Goal: Task Accomplishment & Management: Manage account settings

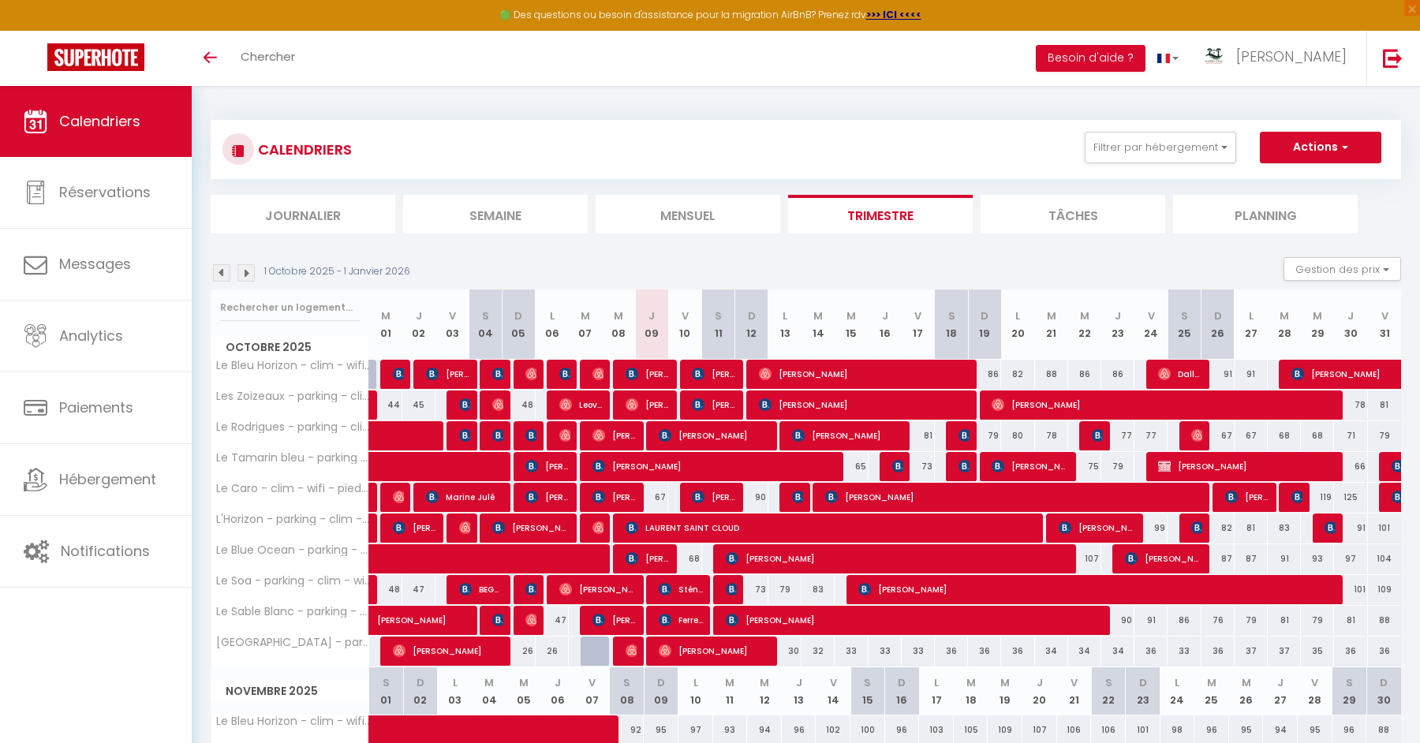
scroll to position [94, 0]
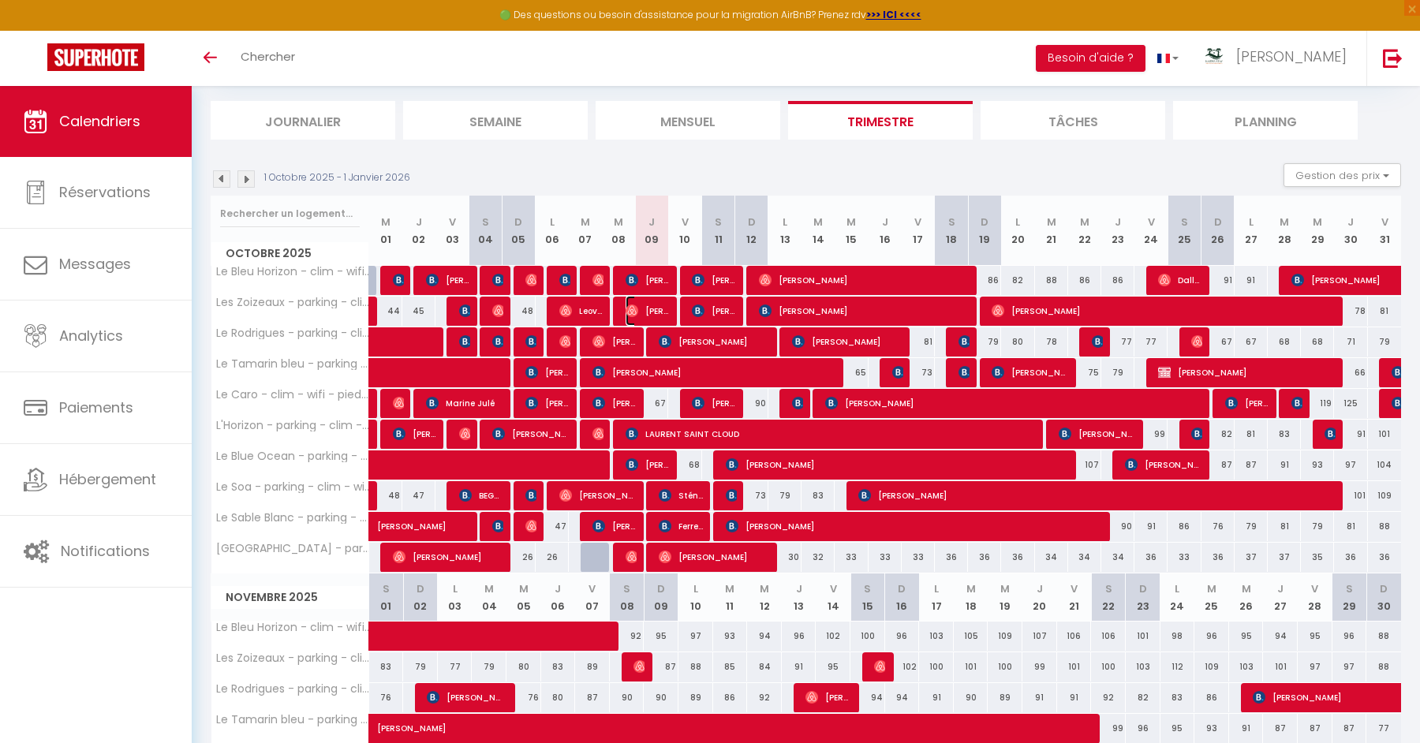
click at [629, 305] on img at bounding box center [632, 311] width 13 height 13
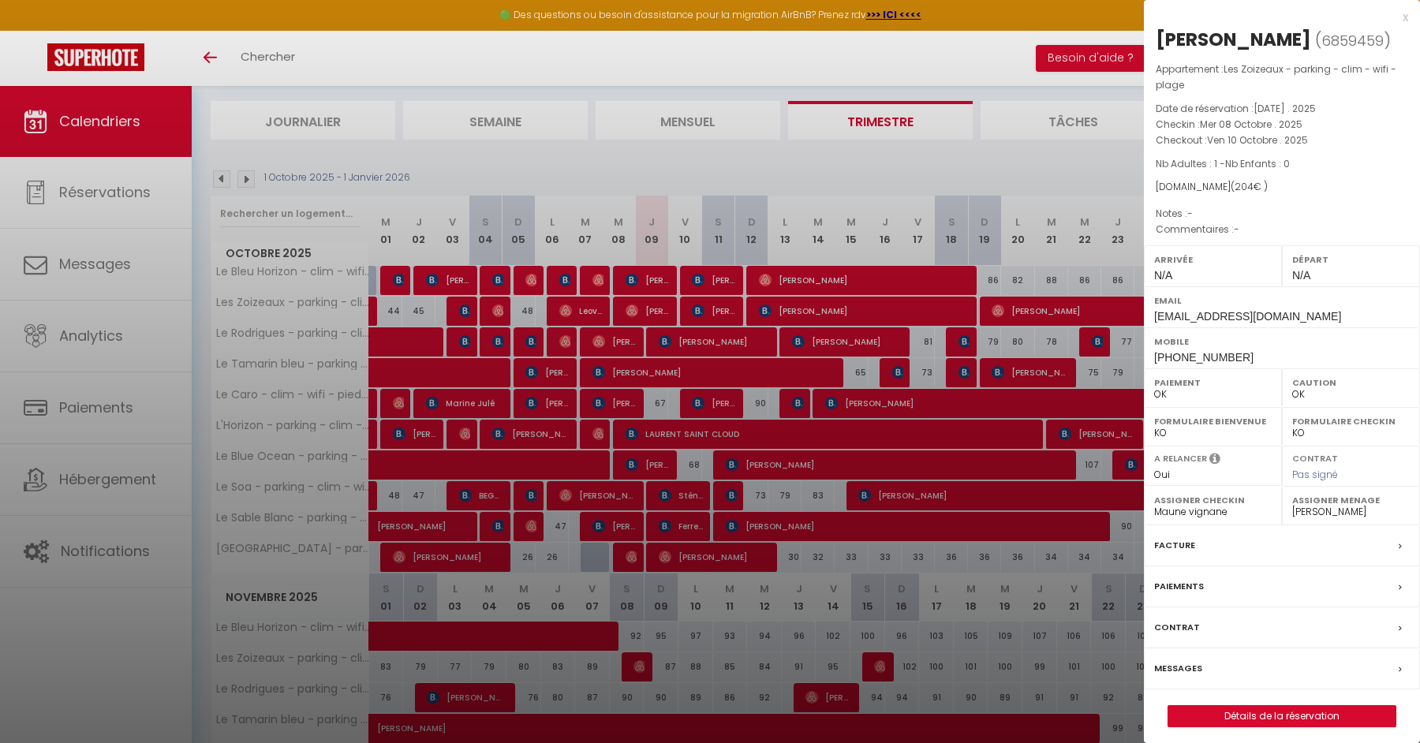
click at [629, 305] on div at bounding box center [710, 371] width 1420 height 743
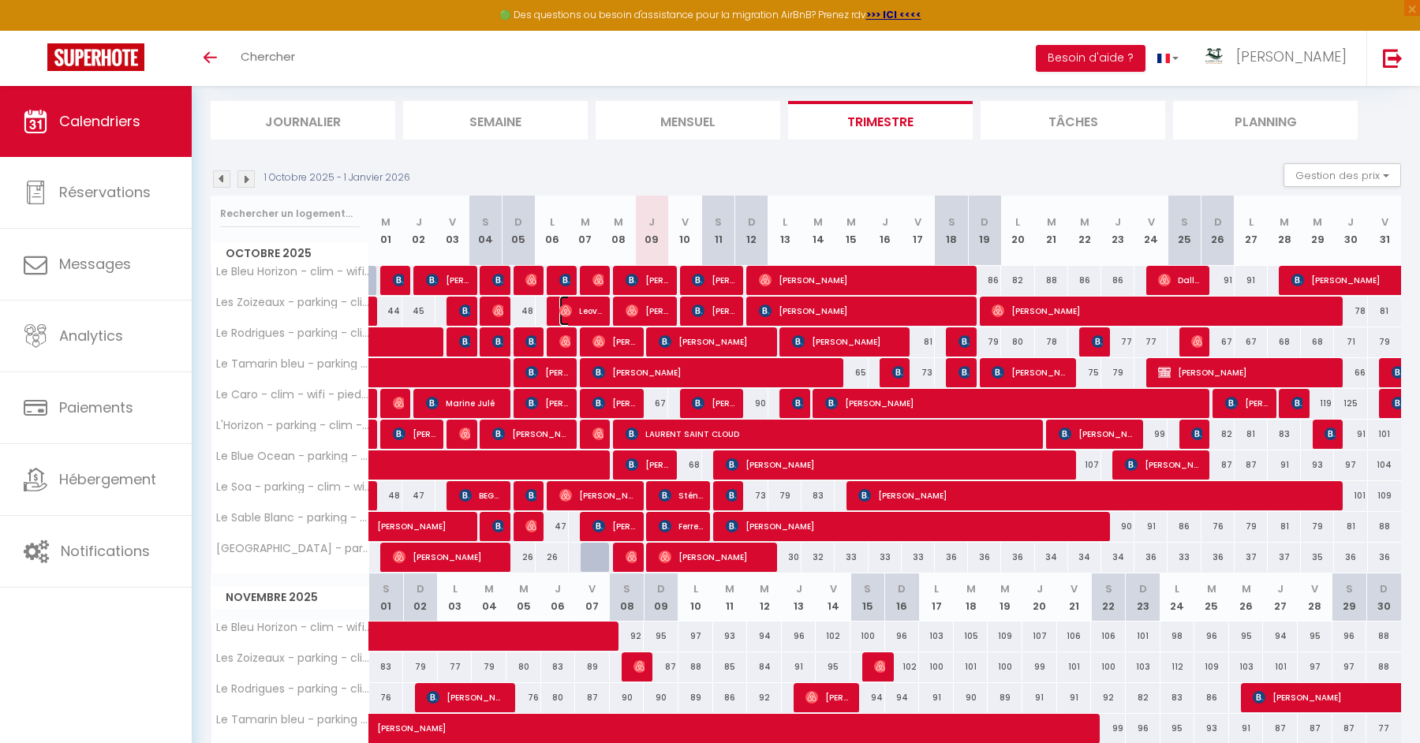
click at [565, 315] on img at bounding box center [565, 311] width 13 height 13
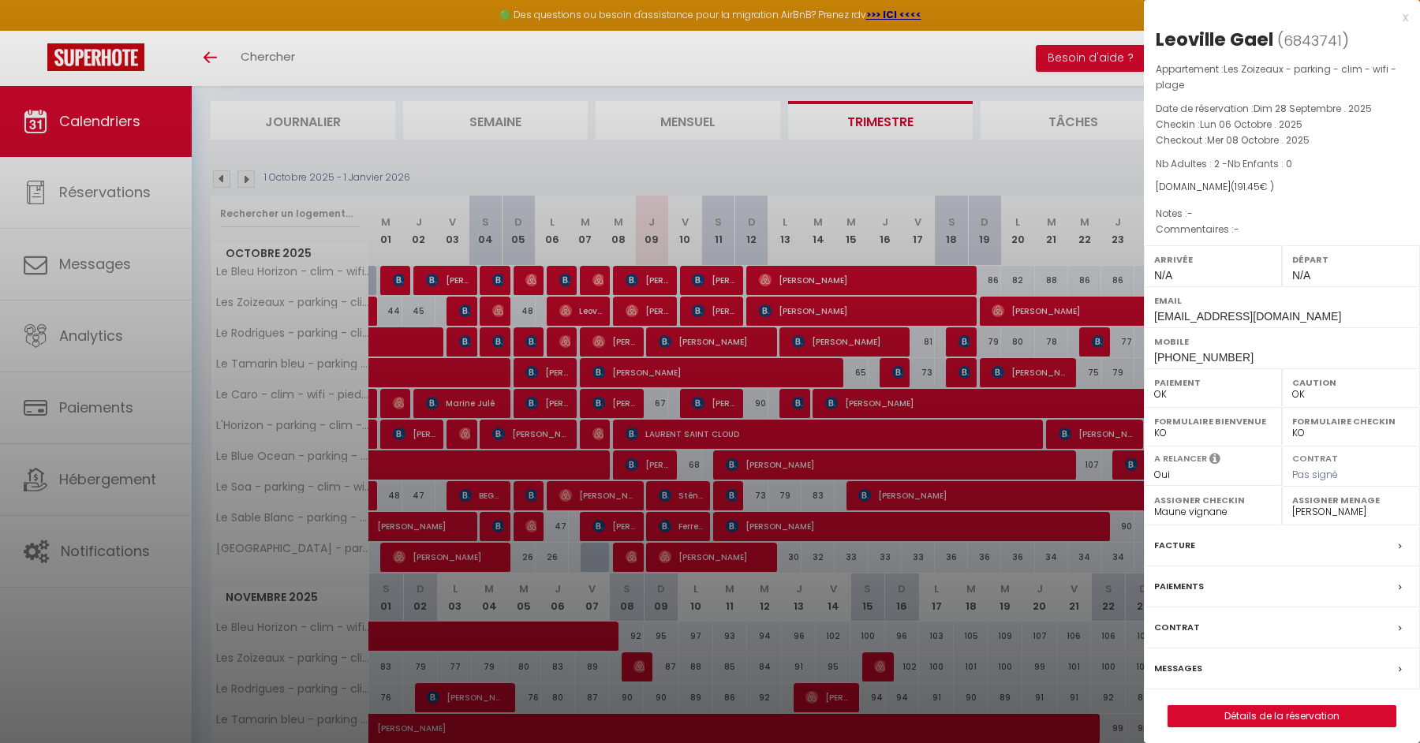
click at [566, 312] on div at bounding box center [710, 371] width 1420 height 743
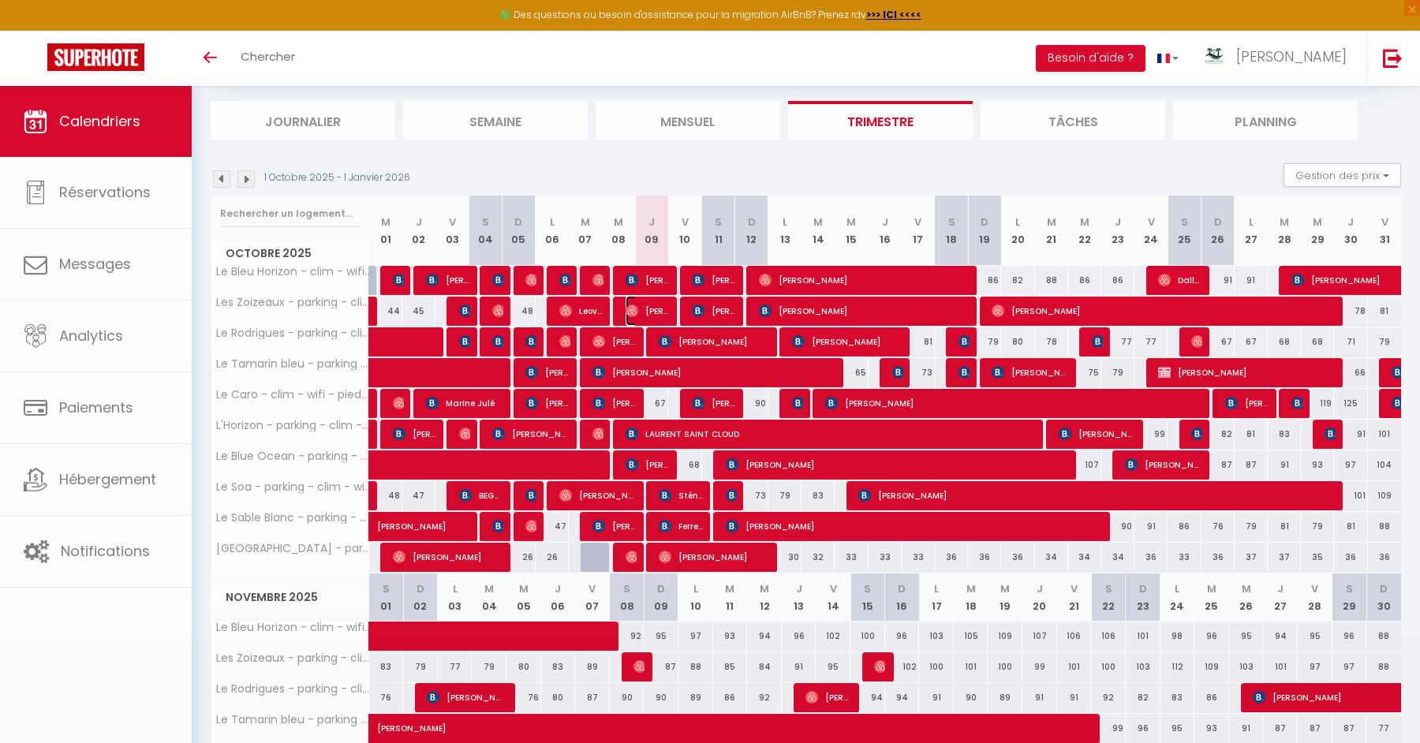
click at [640, 312] on span "[PERSON_NAME]" at bounding box center [648, 311] width 44 height 30
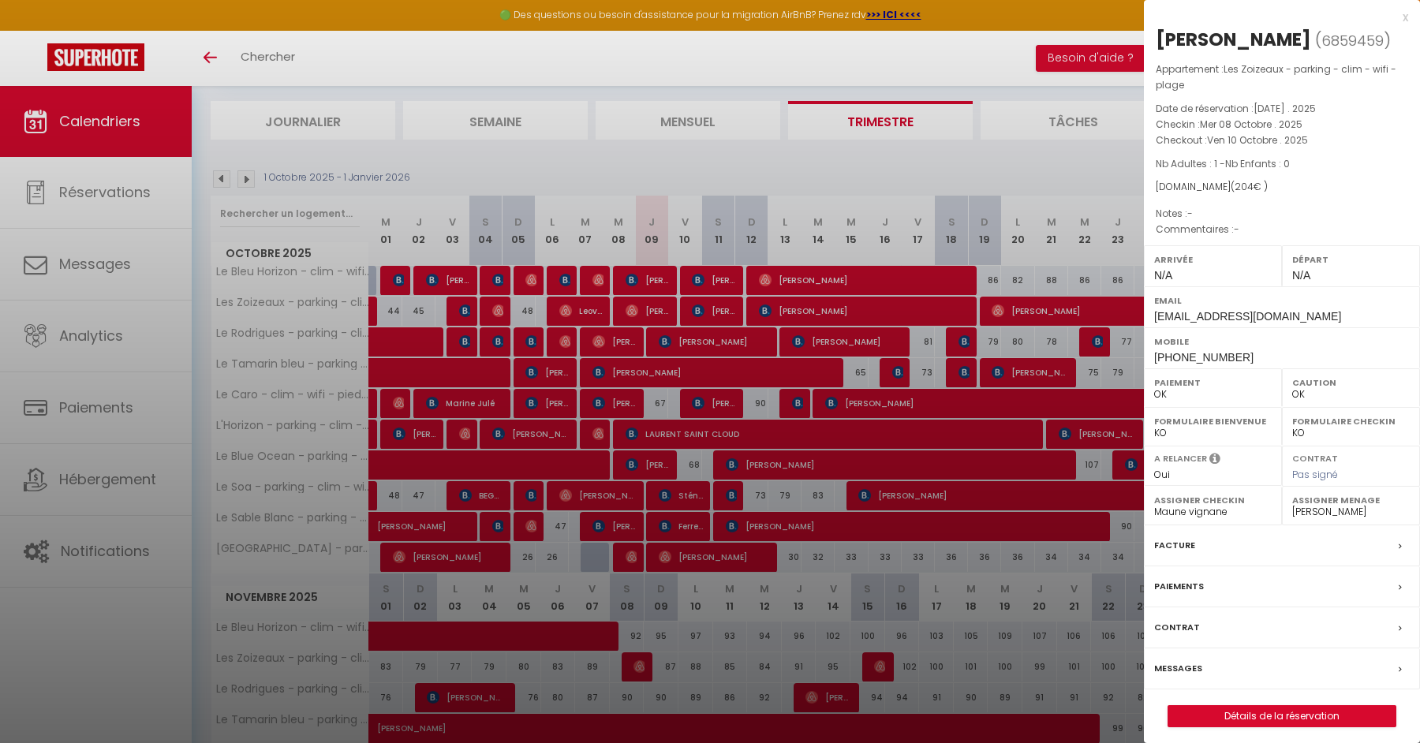
click at [589, 314] on div at bounding box center [710, 371] width 1420 height 743
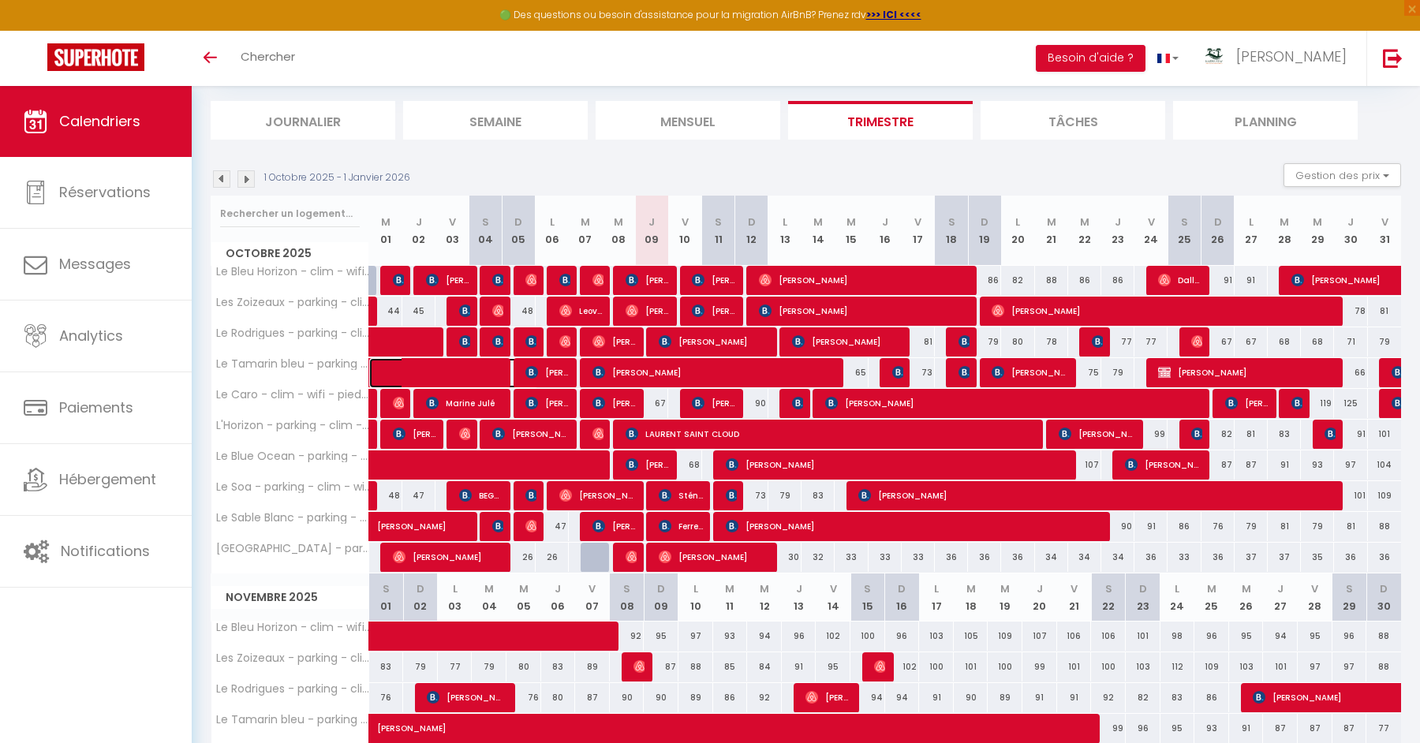
click at [469, 366] on span at bounding box center [465, 373] width 145 height 30
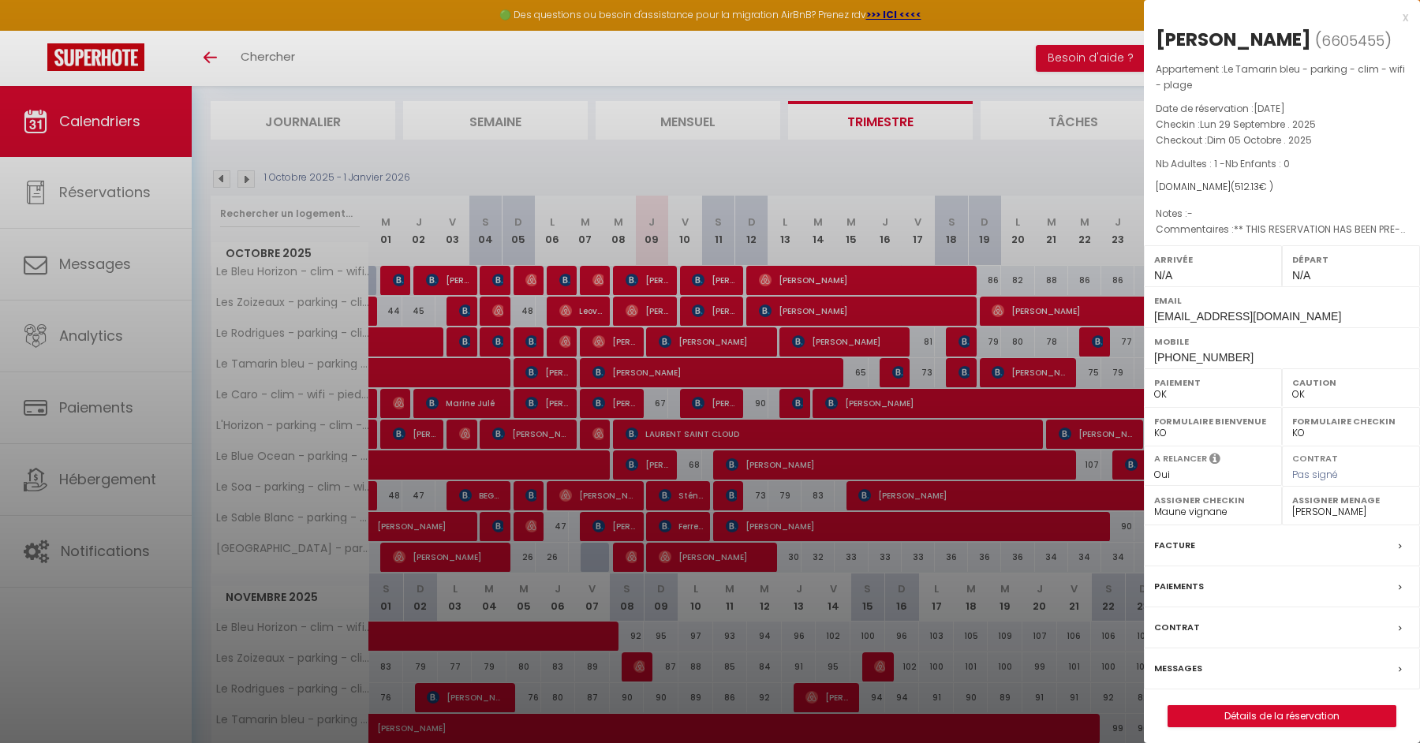
click at [469, 367] on div at bounding box center [710, 371] width 1420 height 743
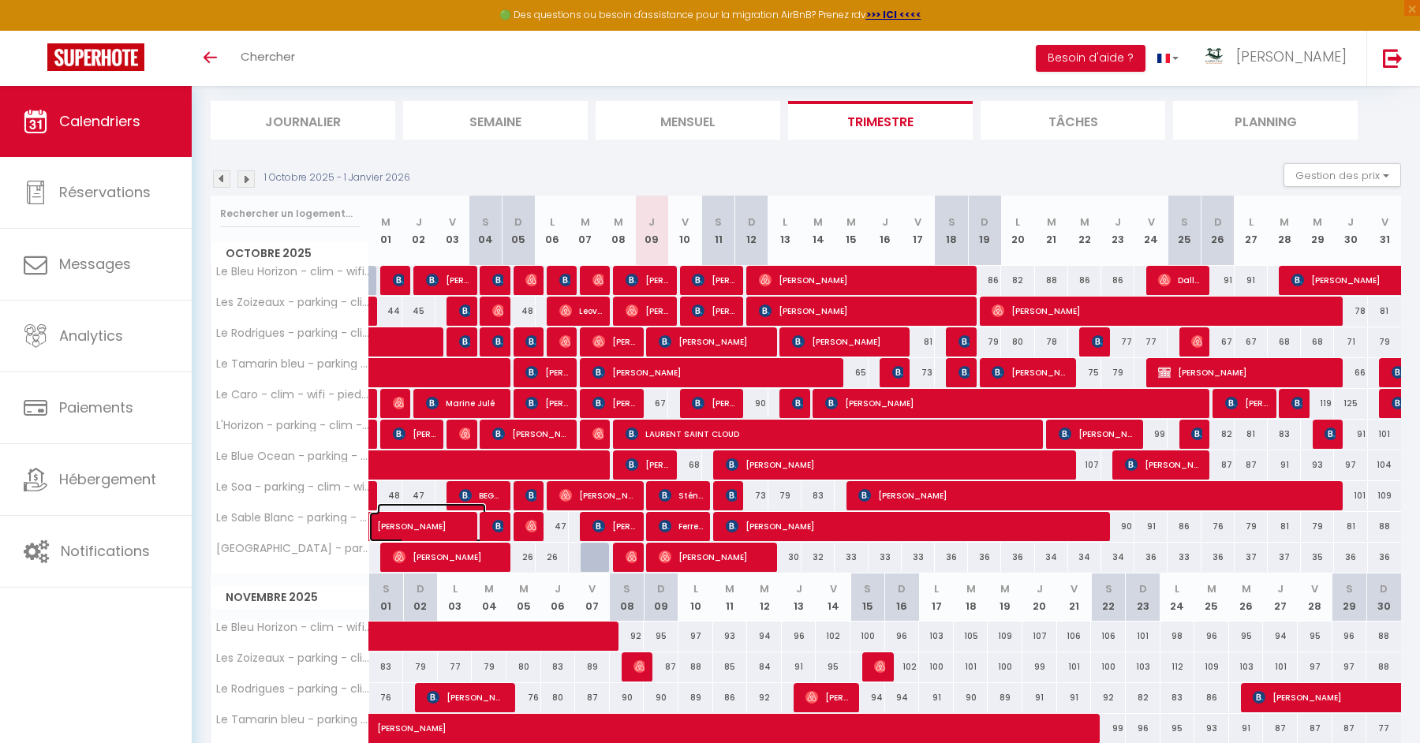
click at [428, 525] on span "[PERSON_NAME]" at bounding box center [431, 518] width 109 height 30
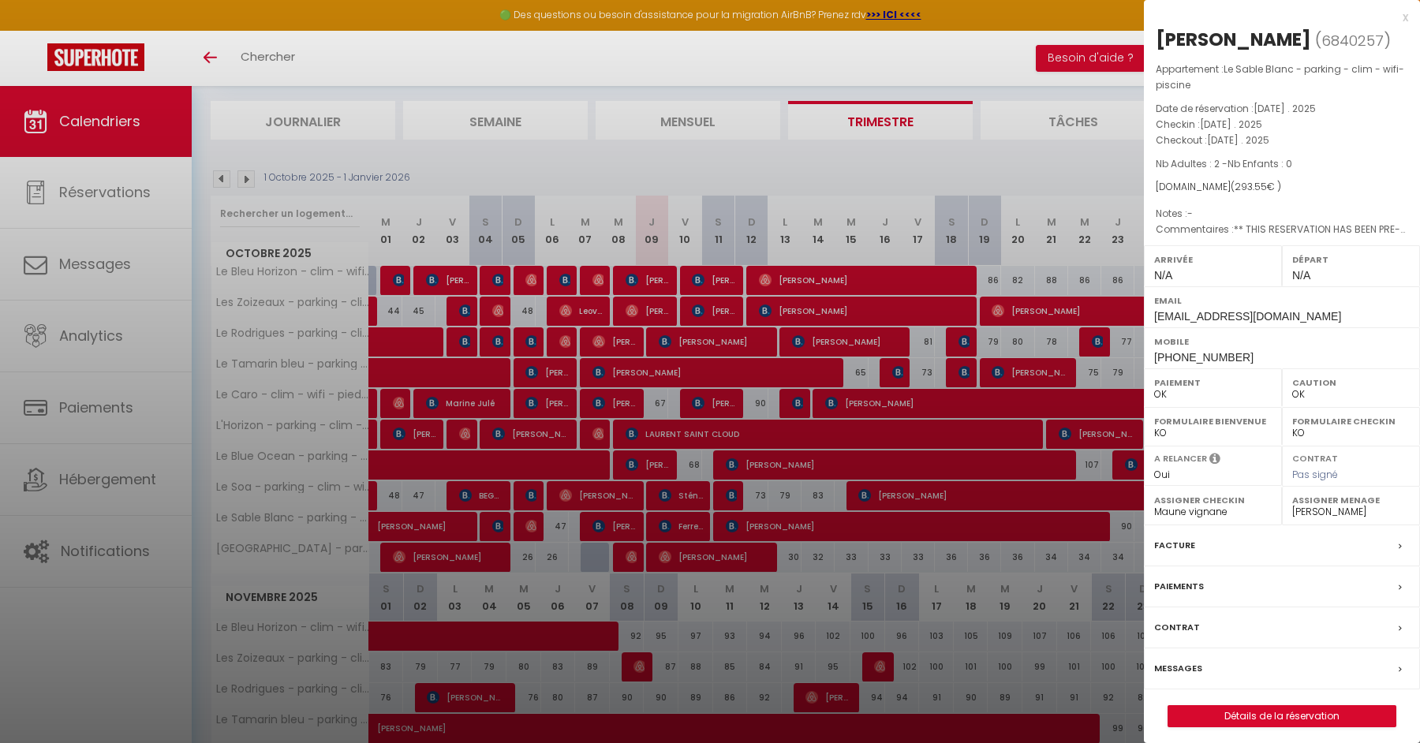
click at [428, 525] on div at bounding box center [710, 371] width 1420 height 743
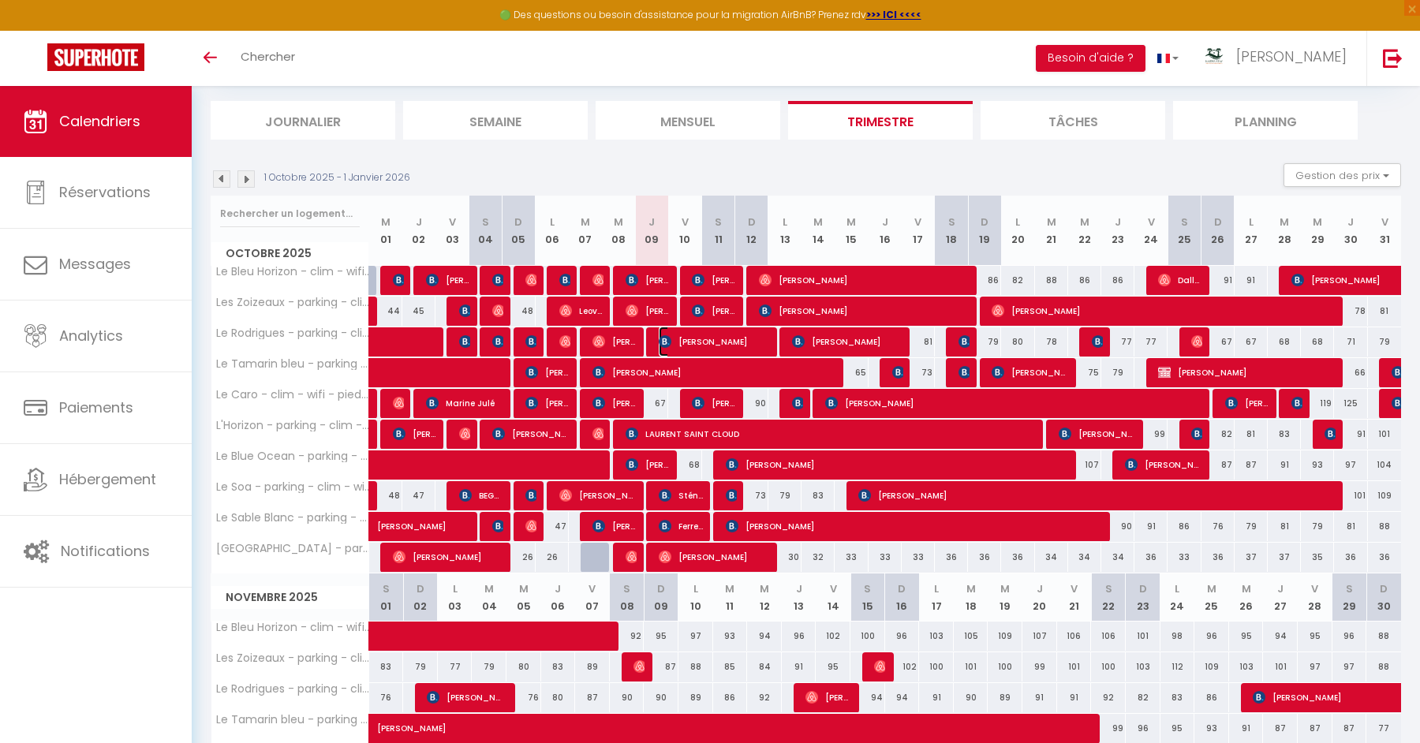
click at [672, 337] on span "[PERSON_NAME]" at bounding box center [714, 342] width 110 height 30
select select "KO"
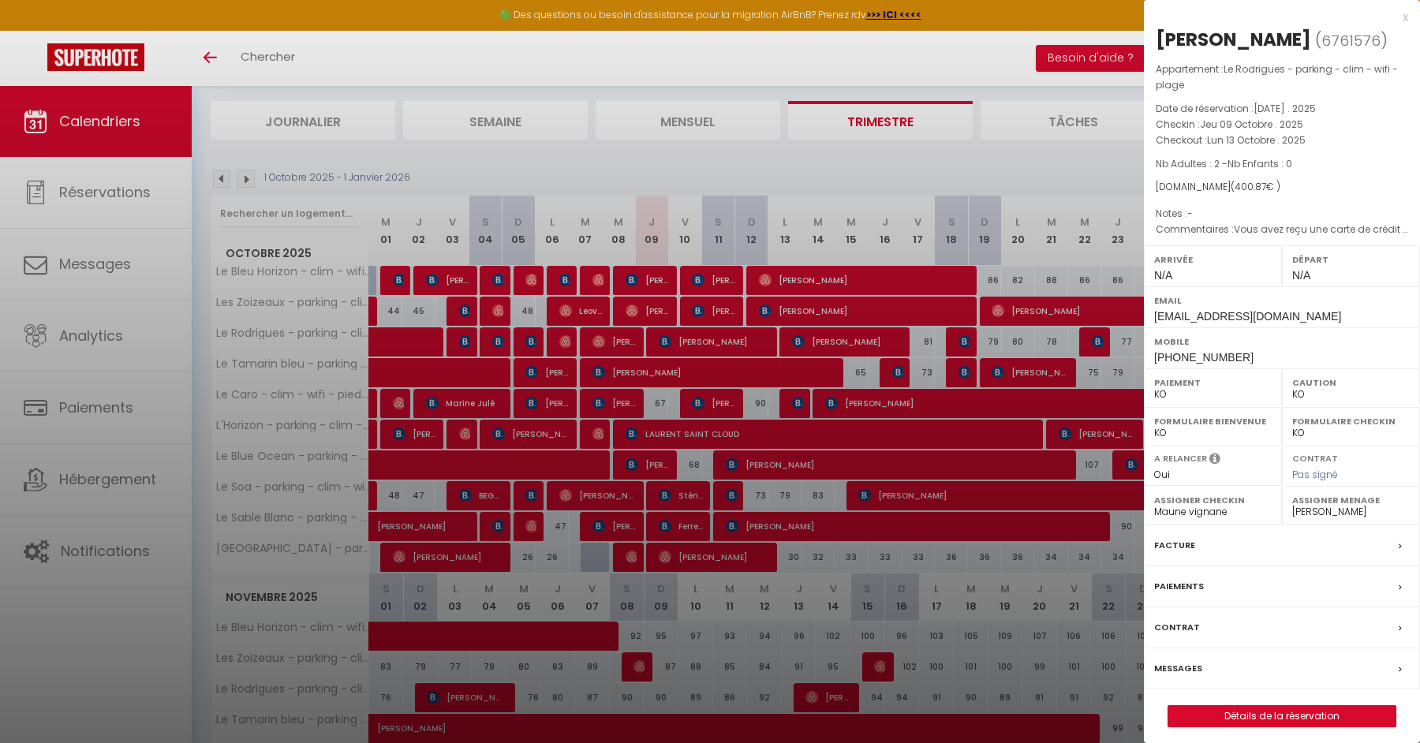
click at [673, 337] on div at bounding box center [710, 371] width 1420 height 743
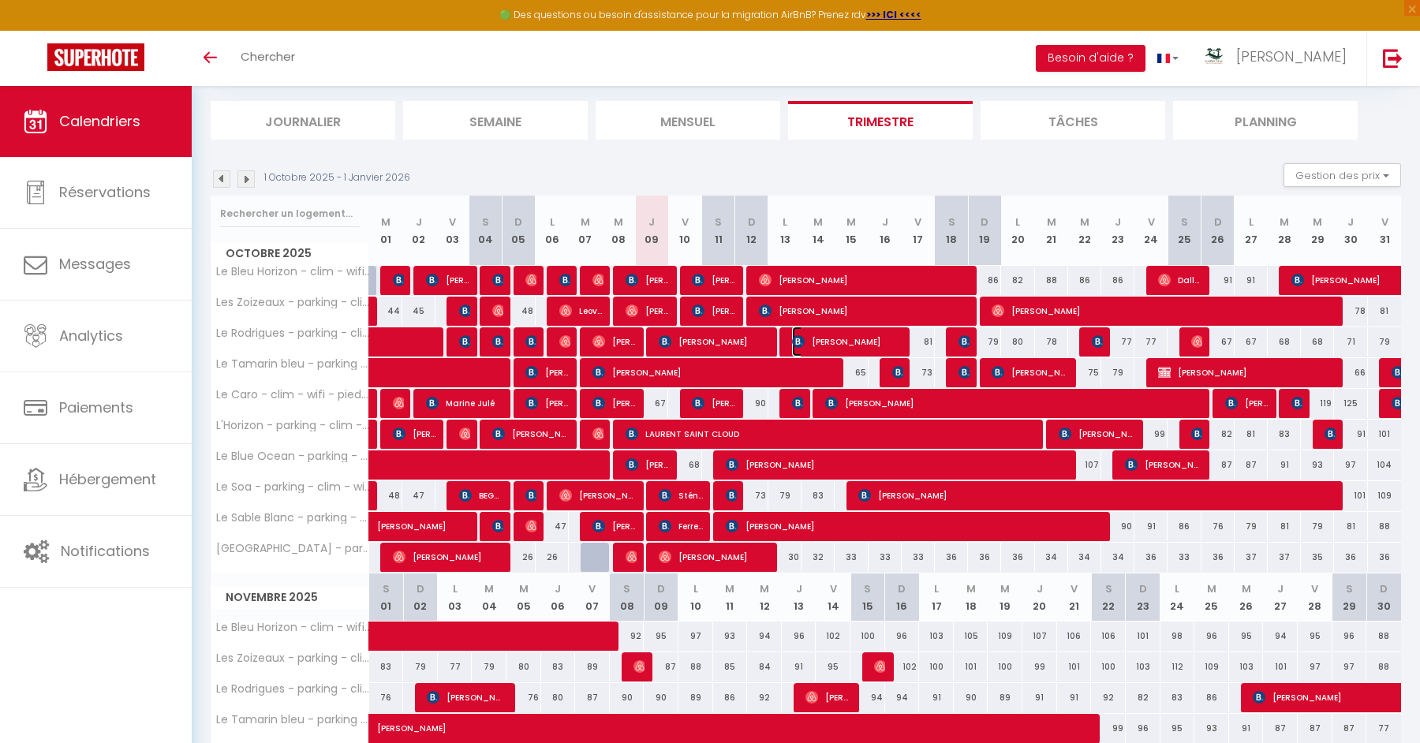
click at [811, 333] on span "[PERSON_NAME]" at bounding box center [847, 342] width 110 height 30
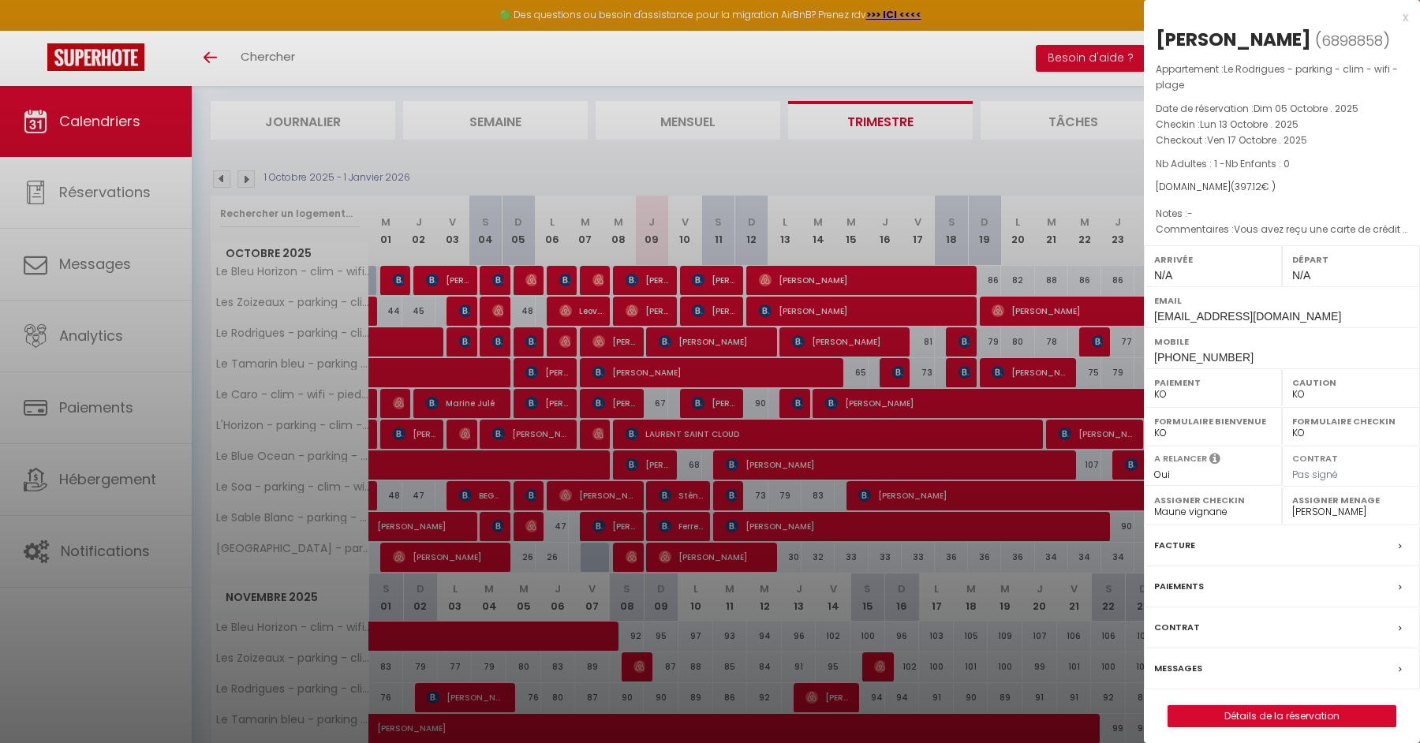
click at [811, 334] on div at bounding box center [710, 371] width 1420 height 743
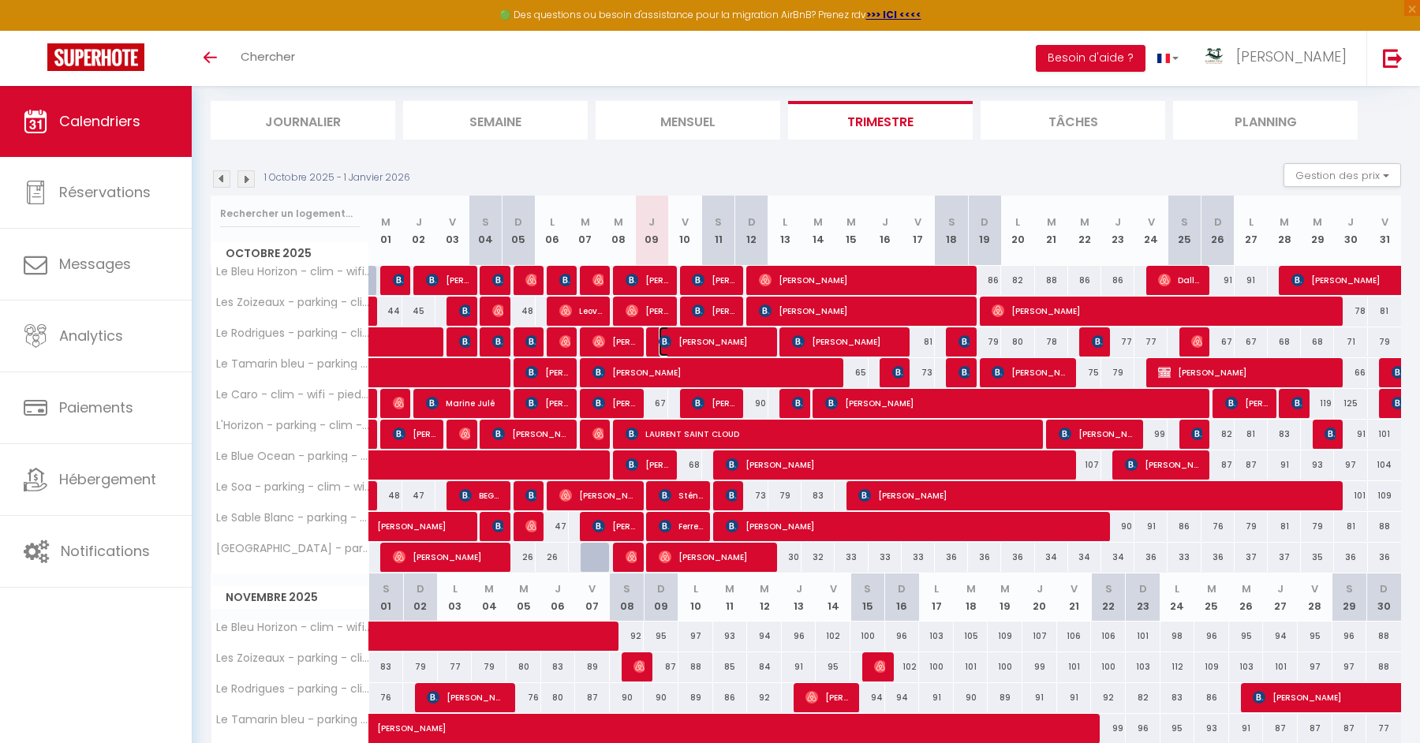
click at [693, 339] on span "[PERSON_NAME]" at bounding box center [714, 342] width 110 height 30
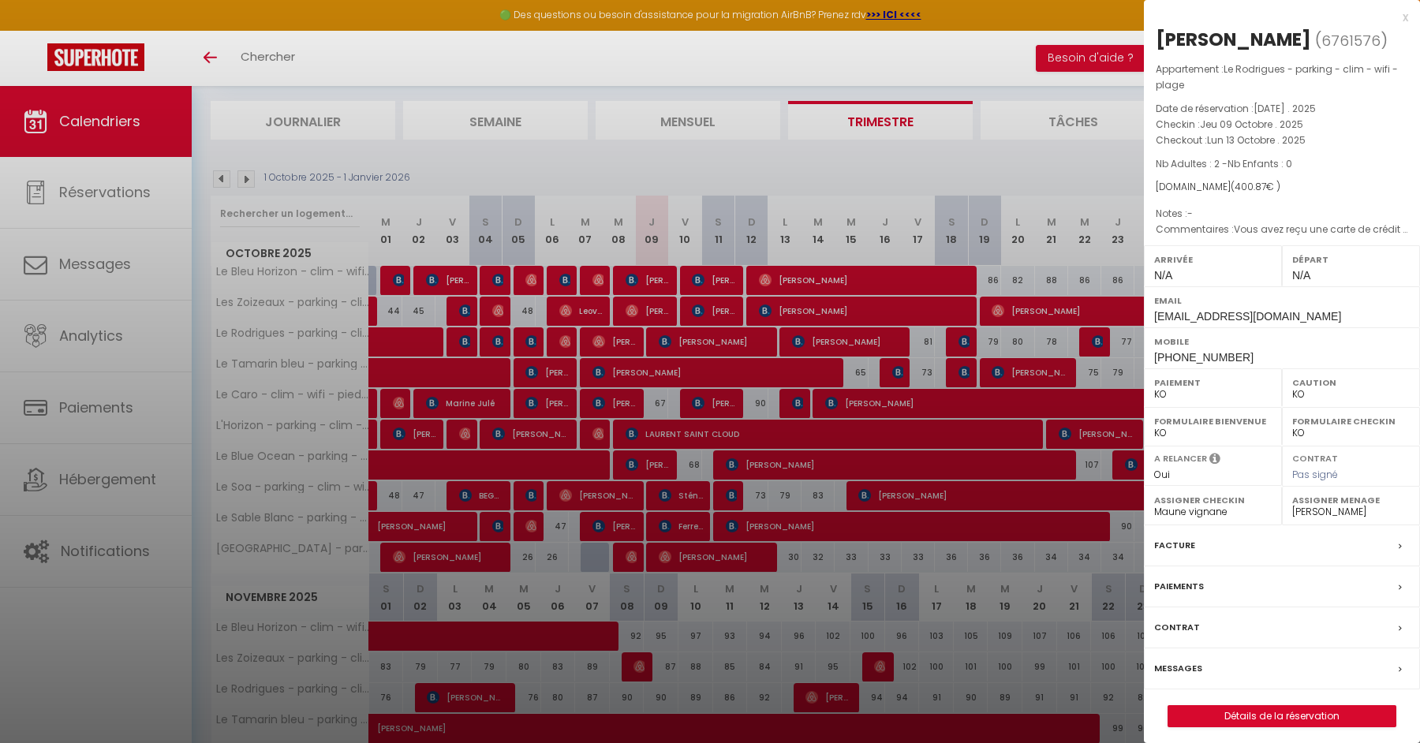
click at [693, 339] on div at bounding box center [710, 371] width 1420 height 743
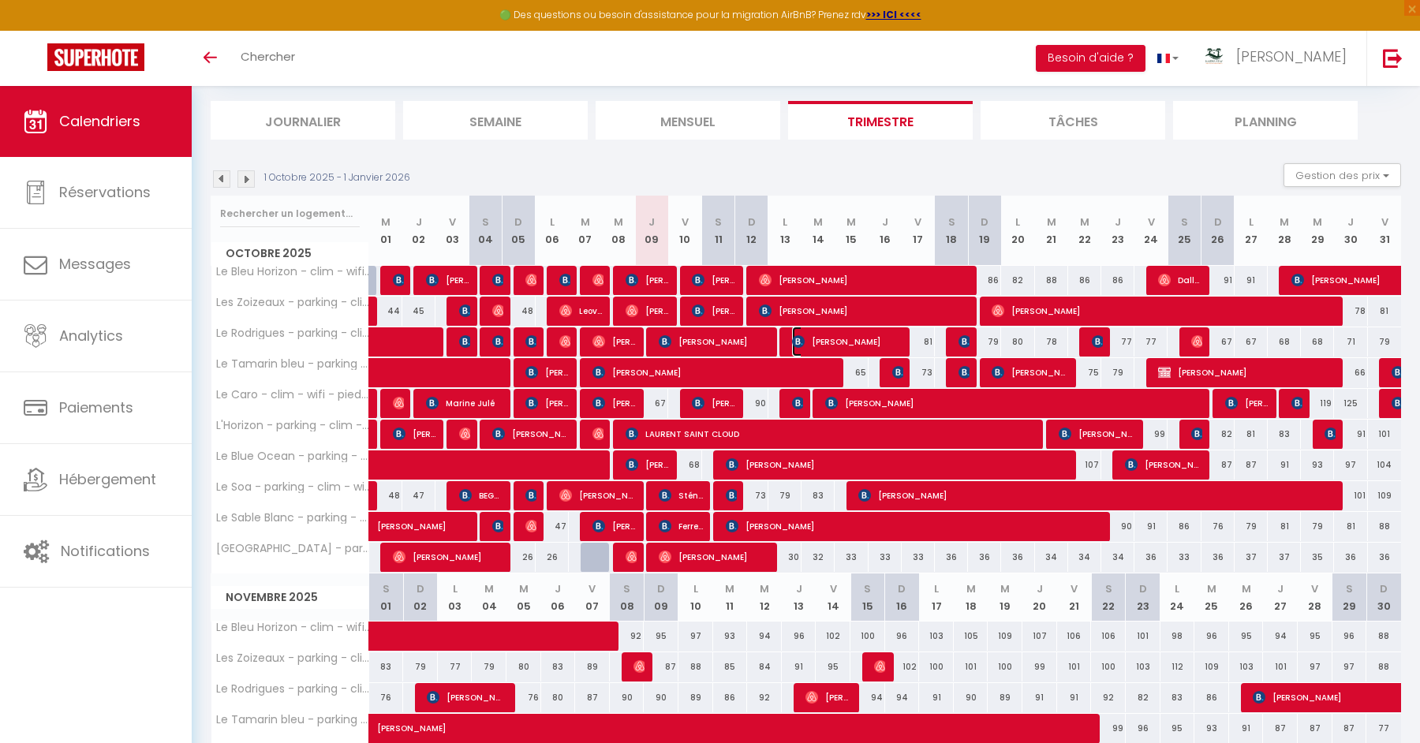
click at [841, 335] on span "[PERSON_NAME]" at bounding box center [847, 342] width 110 height 30
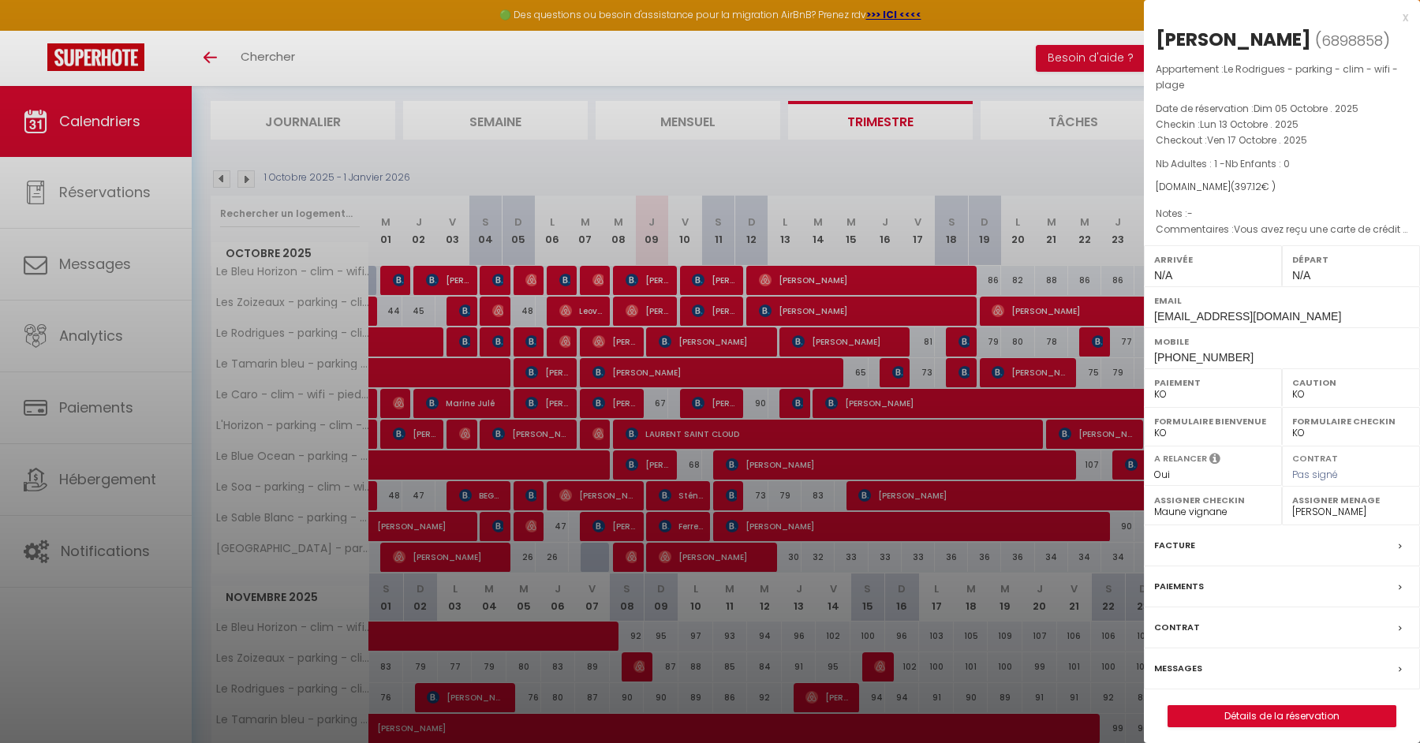
click at [841, 335] on div at bounding box center [710, 371] width 1420 height 743
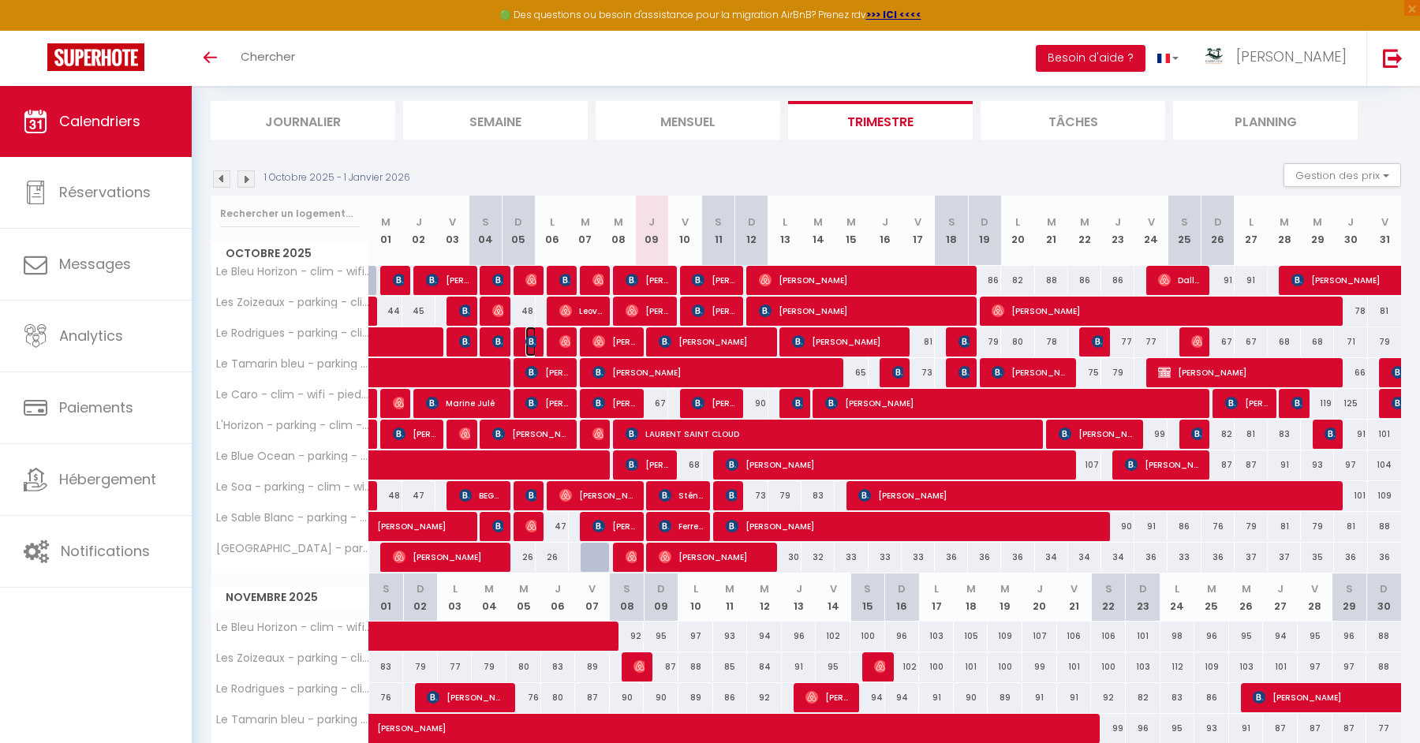
click at [527, 343] on img at bounding box center [531, 341] width 13 height 13
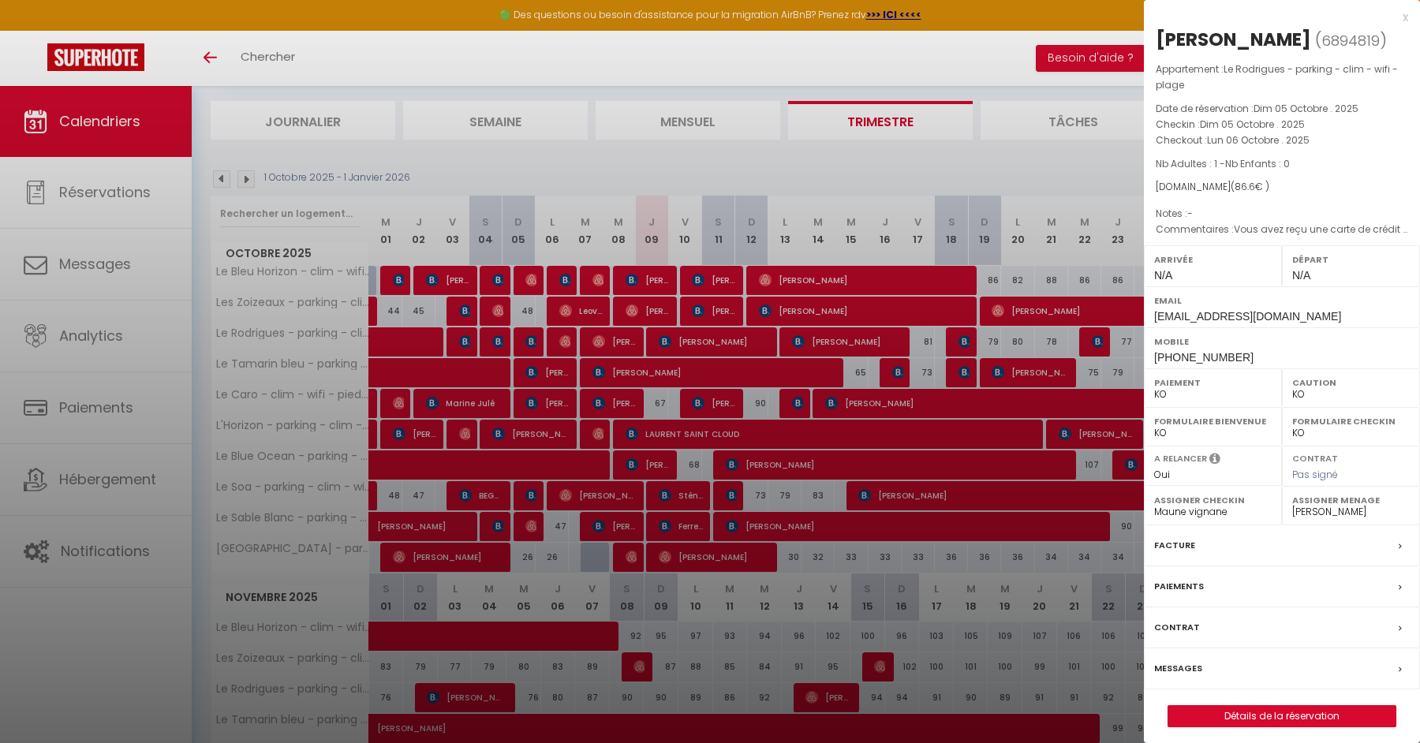
click at [527, 343] on div at bounding box center [710, 371] width 1420 height 743
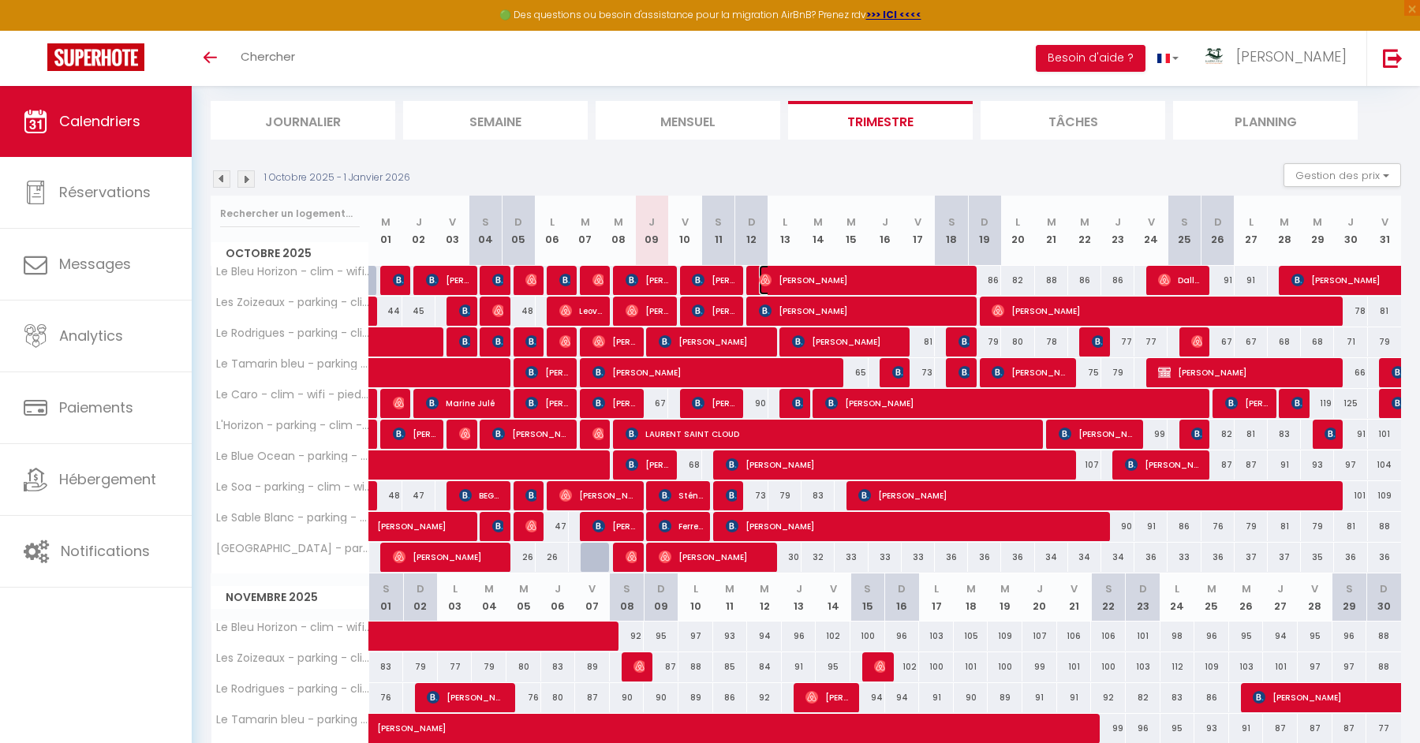
click at [901, 279] on span "[PERSON_NAME]" at bounding box center [864, 280] width 210 height 30
select select "OK"
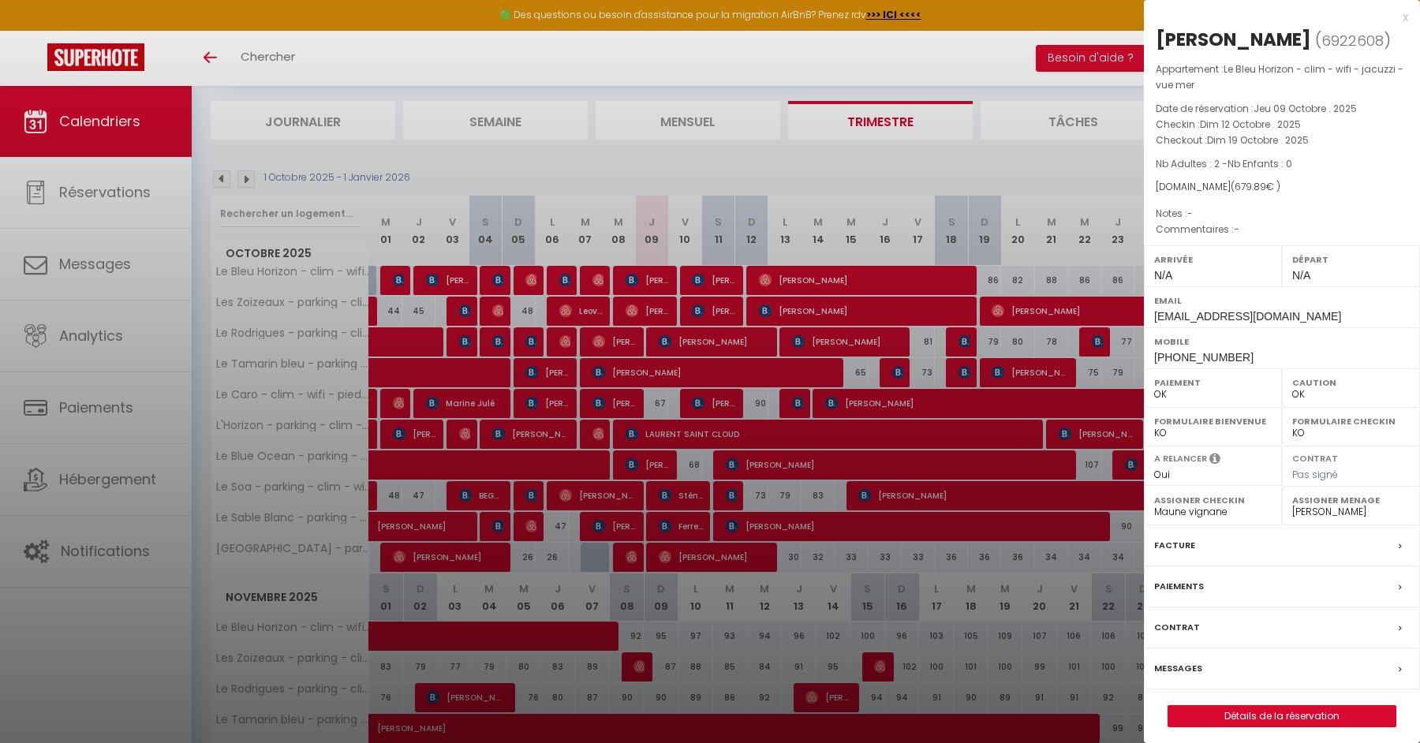
click at [885, 282] on div at bounding box center [710, 371] width 1420 height 743
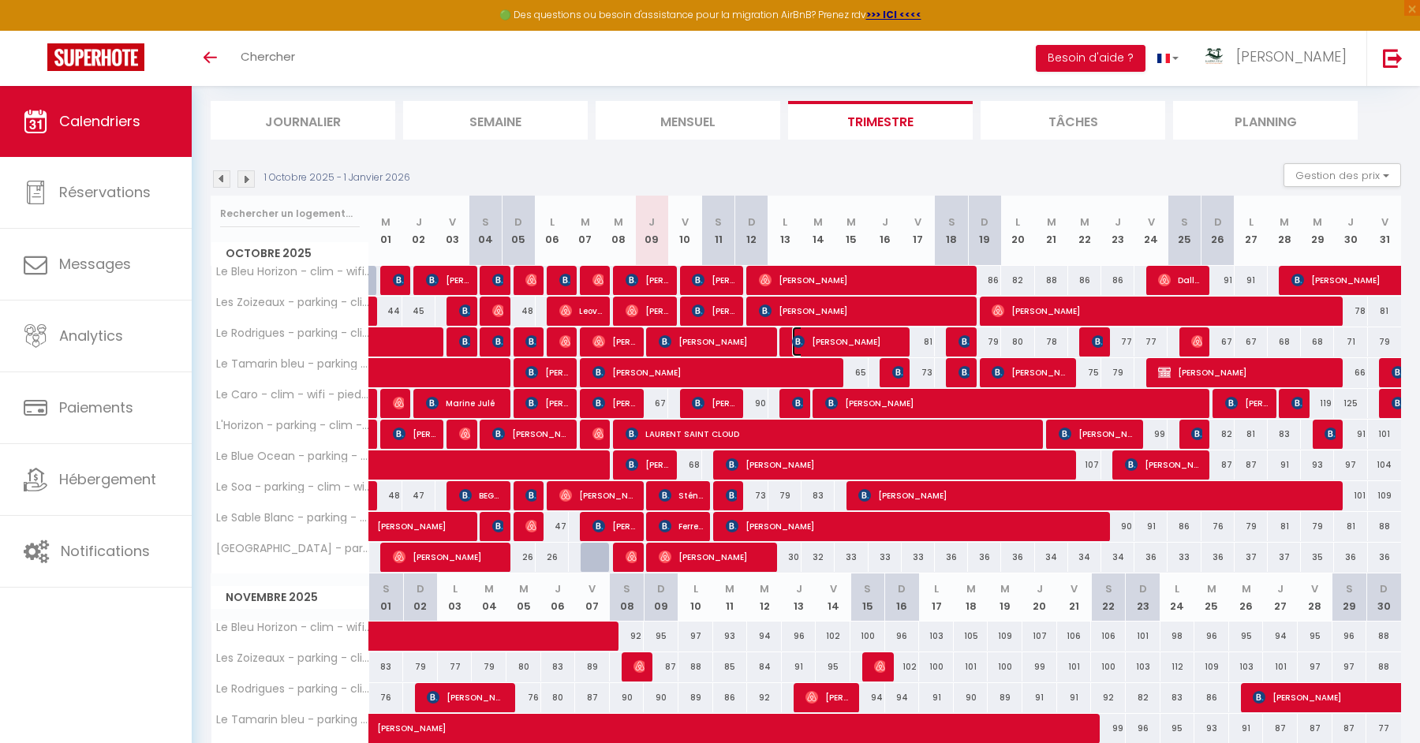
click at [858, 342] on span "[PERSON_NAME]" at bounding box center [847, 342] width 110 height 30
select select "KO"
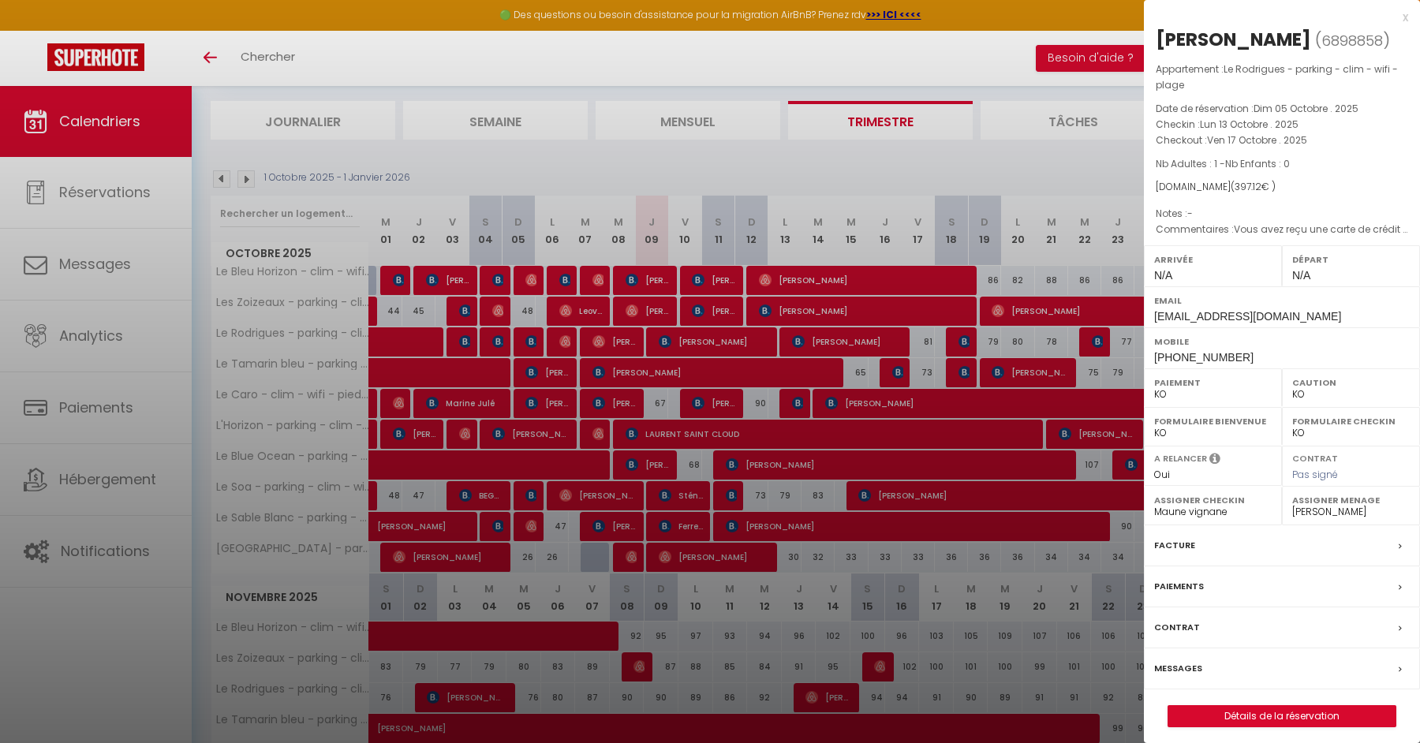
click at [858, 342] on div at bounding box center [710, 371] width 1420 height 743
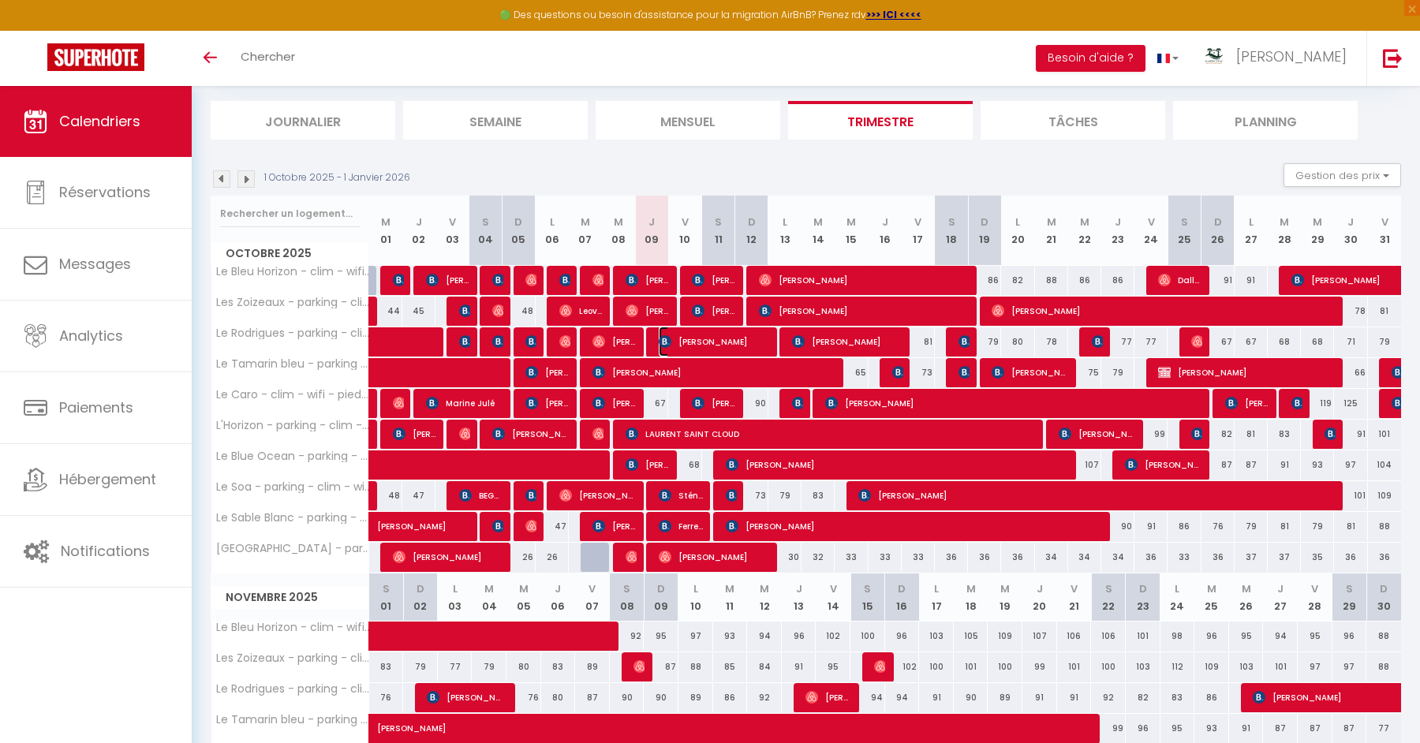
click at [748, 337] on span "[PERSON_NAME]" at bounding box center [714, 342] width 110 height 30
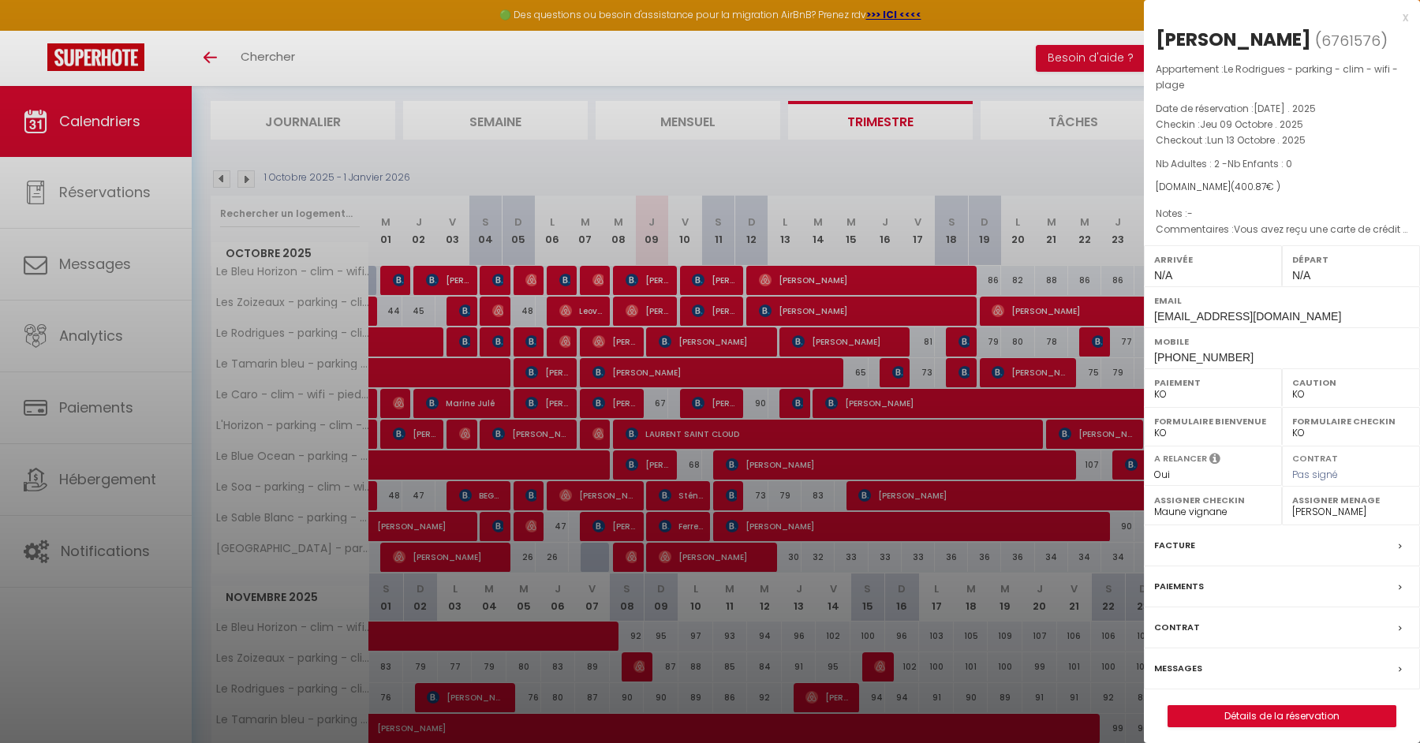
click at [748, 337] on div at bounding box center [710, 371] width 1420 height 743
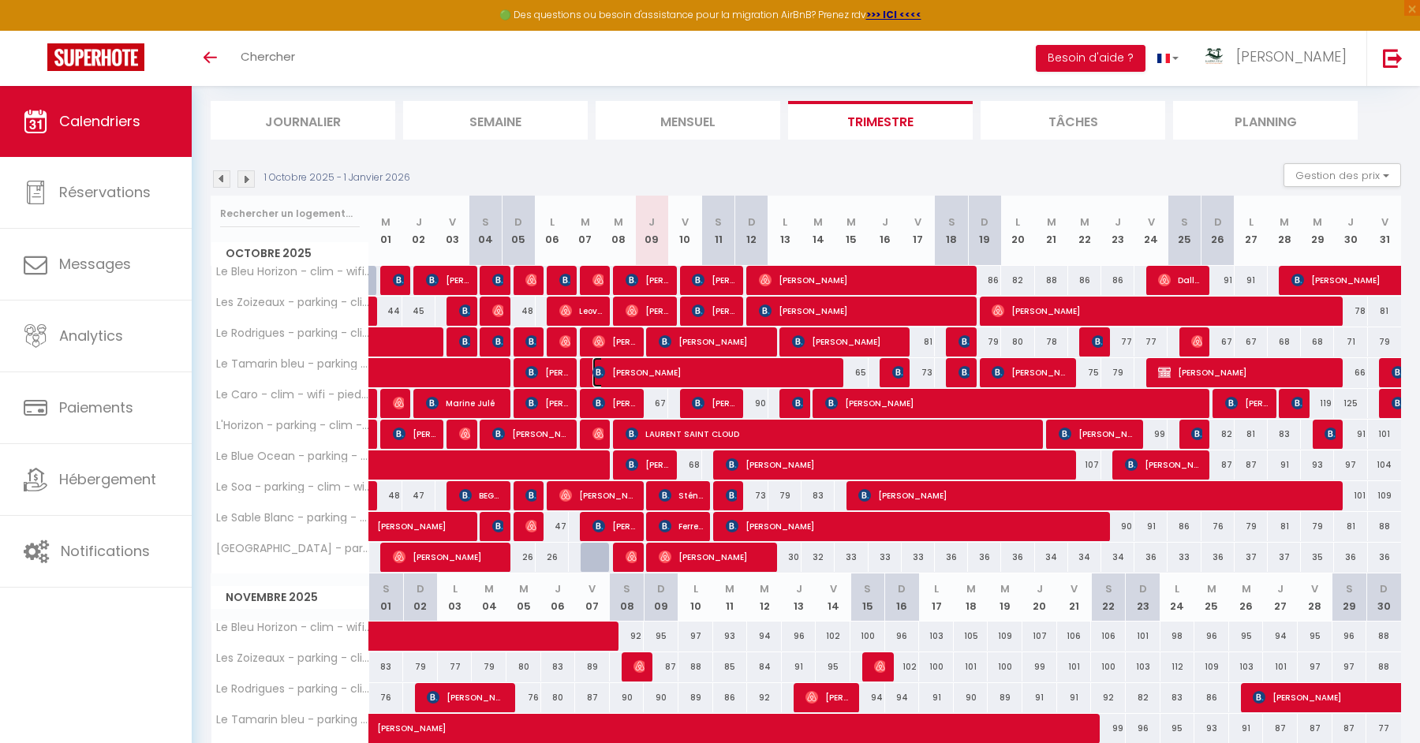
click at [801, 376] on span "[PERSON_NAME]" at bounding box center [714, 372] width 243 height 30
select select "OK"
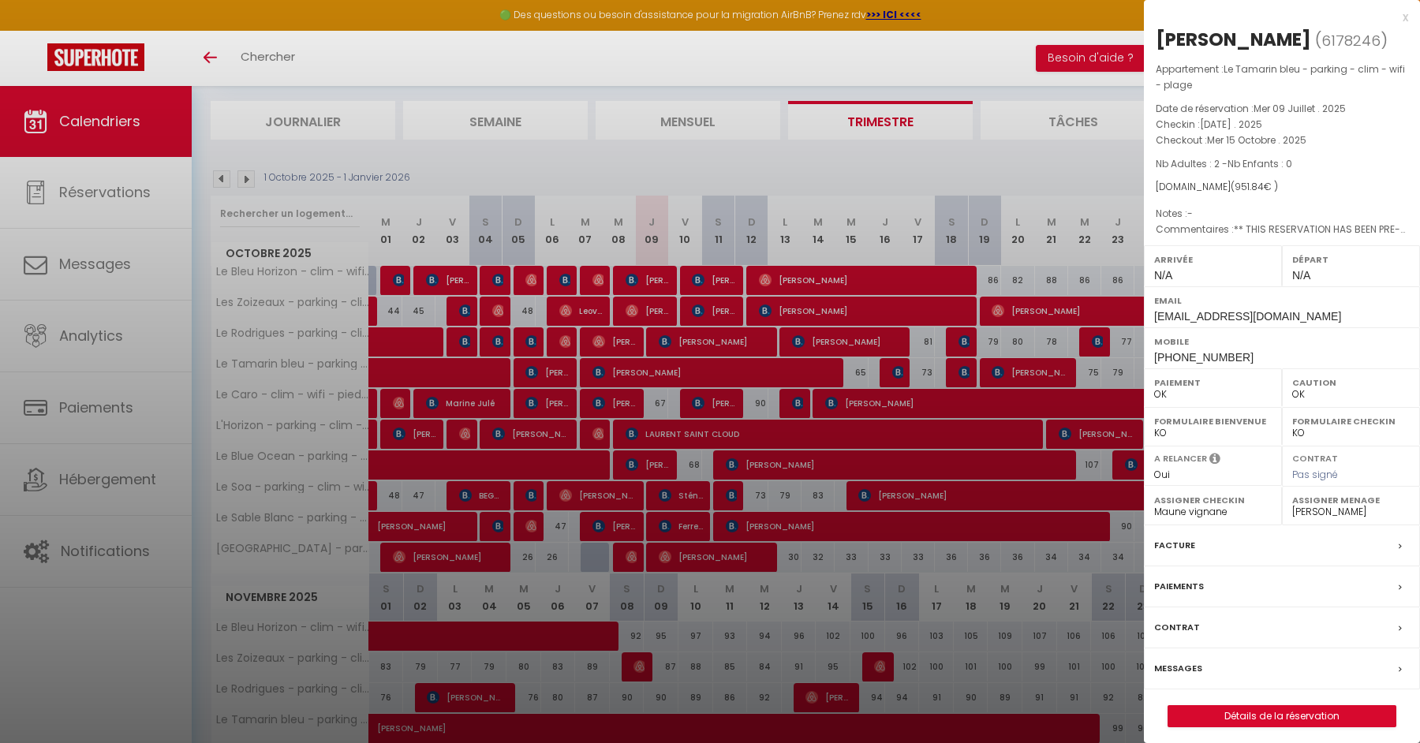
click at [800, 372] on div at bounding box center [710, 371] width 1420 height 743
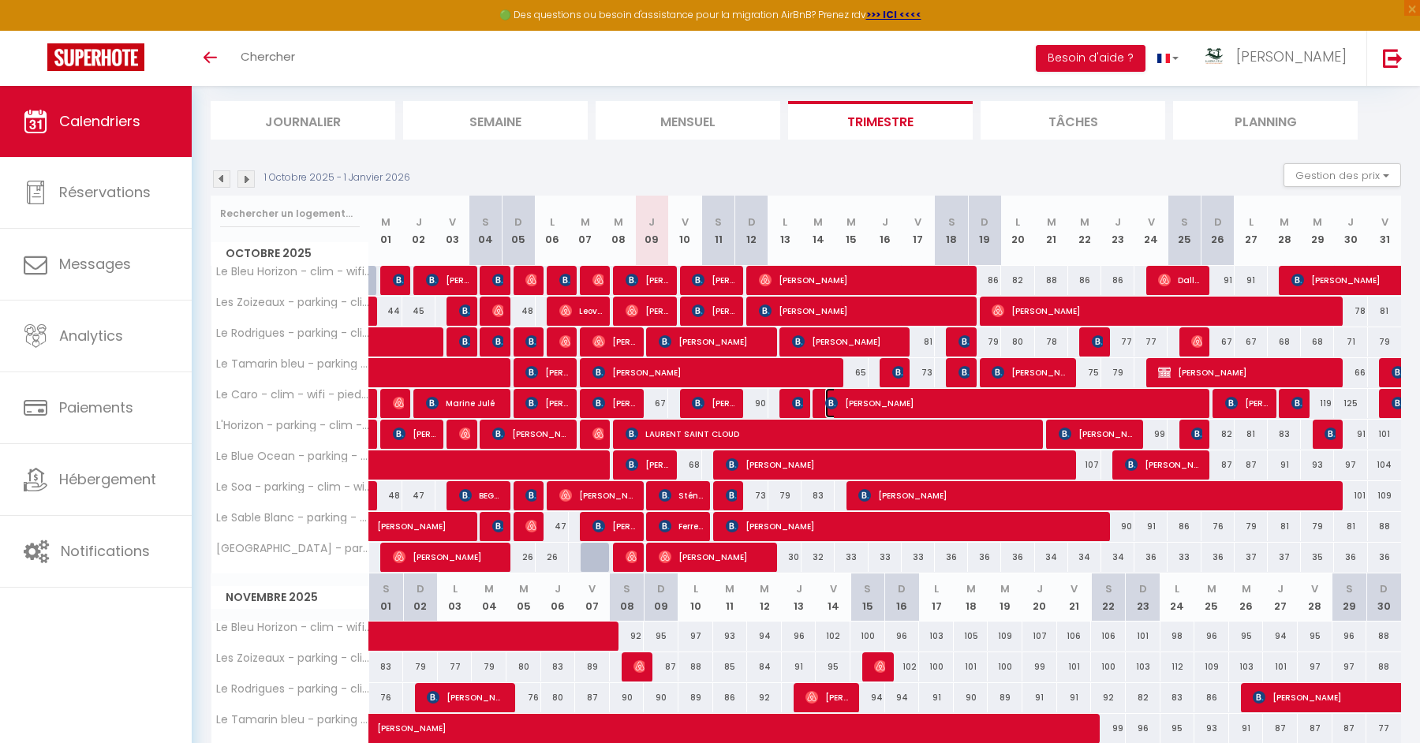
click at [874, 392] on span "[PERSON_NAME]" at bounding box center [1013, 403] width 376 height 30
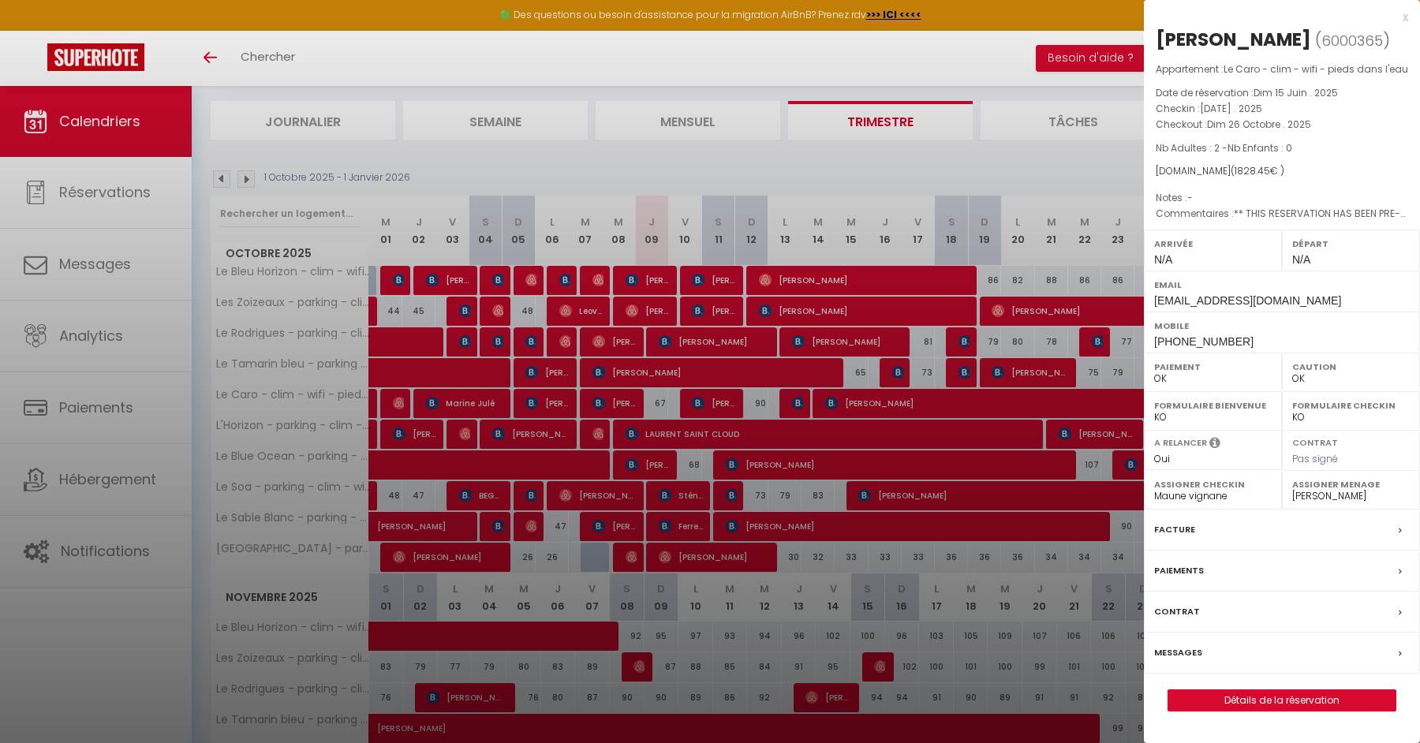
click at [874, 392] on div at bounding box center [710, 371] width 1420 height 743
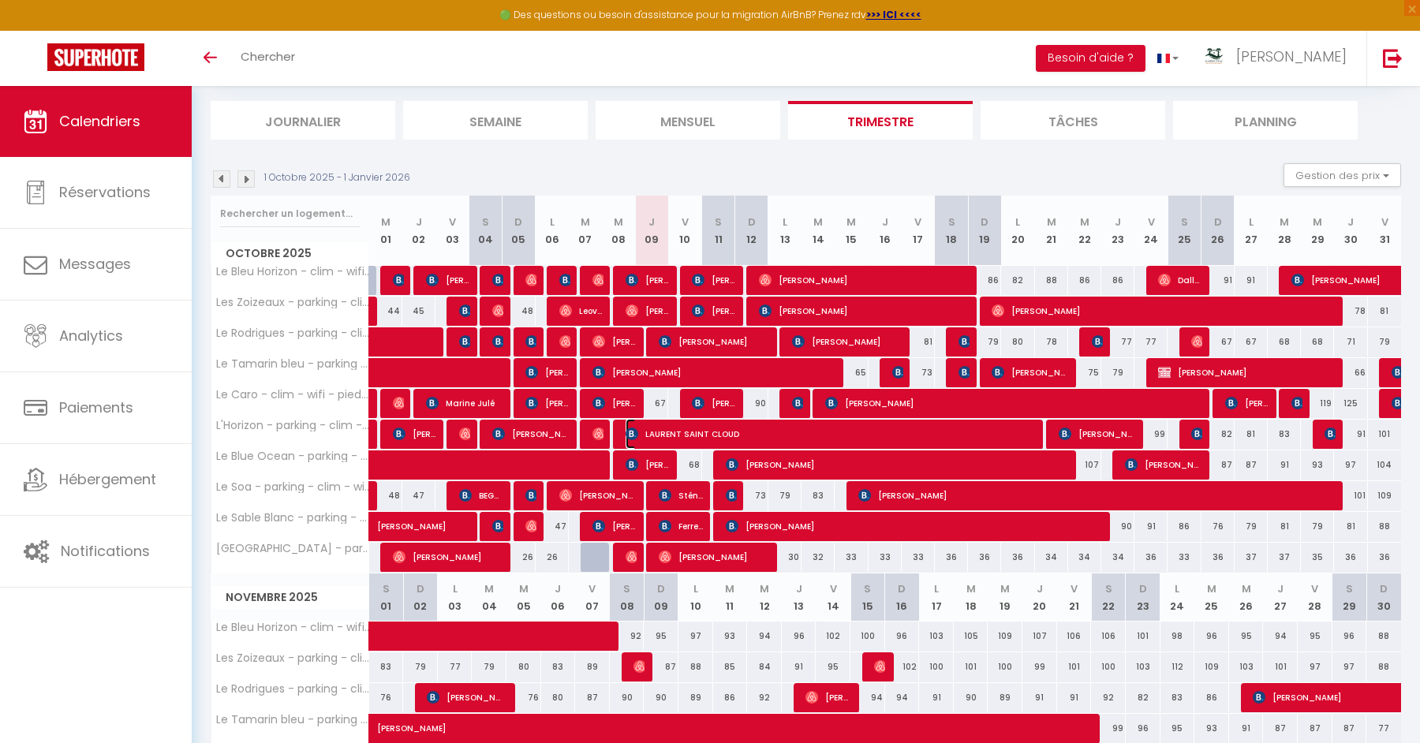
click at [860, 428] on span "LAURENT SAINT CLOUD" at bounding box center [830, 434] width 409 height 30
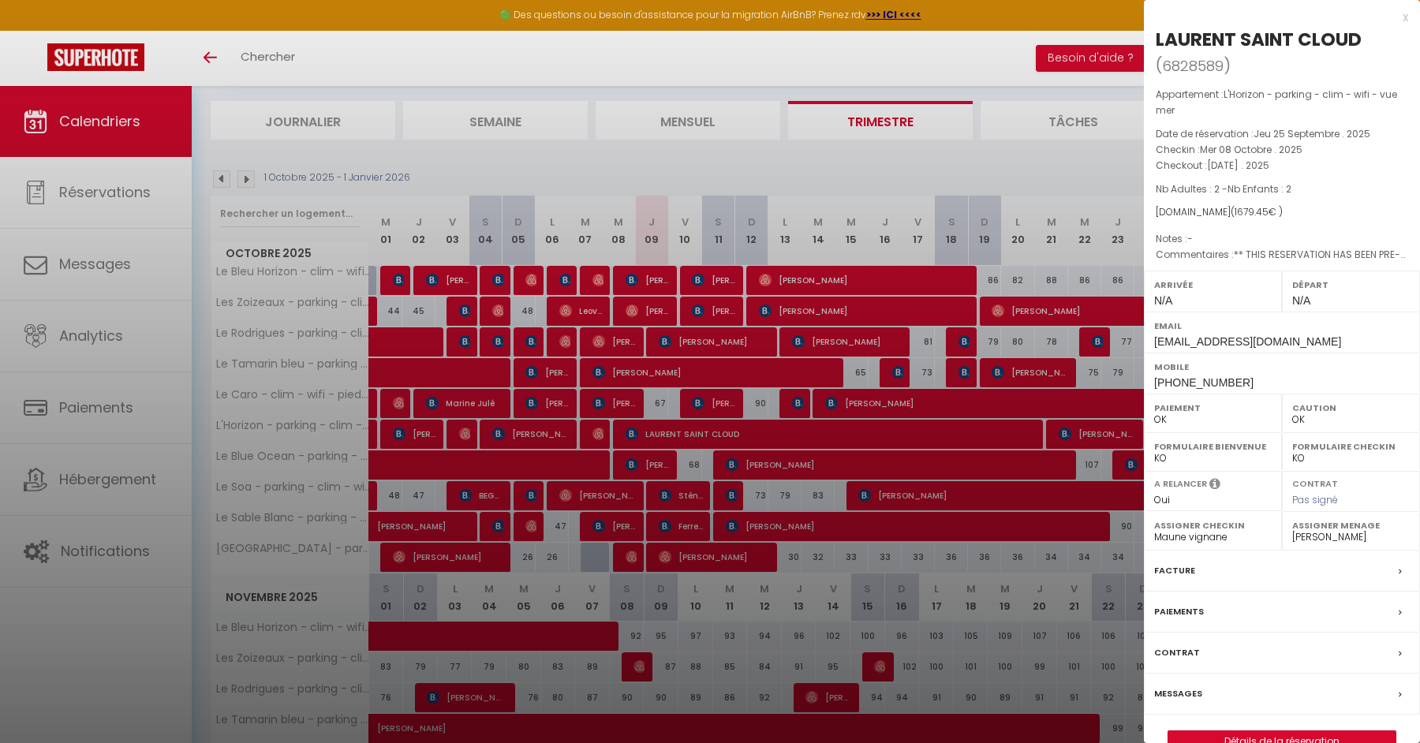
click at [860, 428] on div at bounding box center [710, 371] width 1420 height 743
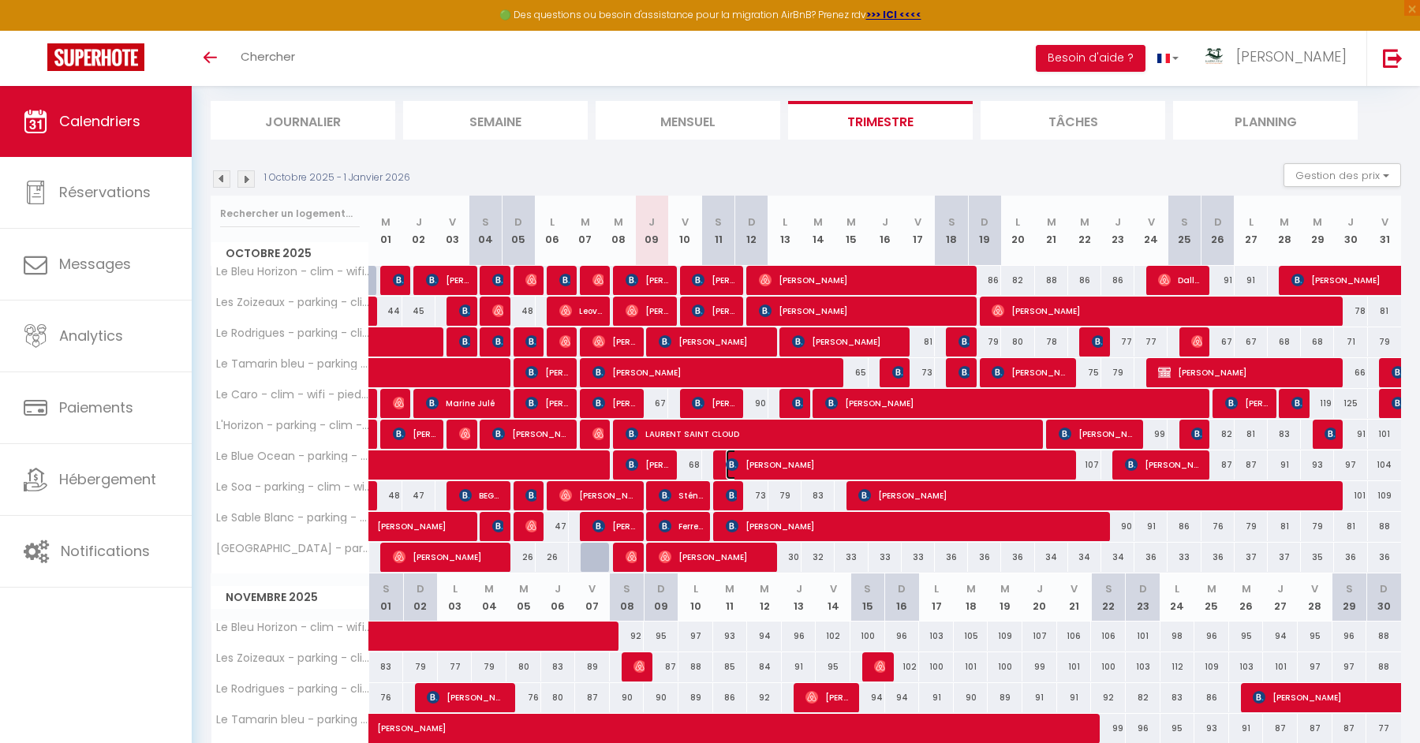
click at [860, 461] on span "[PERSON_NAME]" at bounding box center [897, 465] width 342 height 30
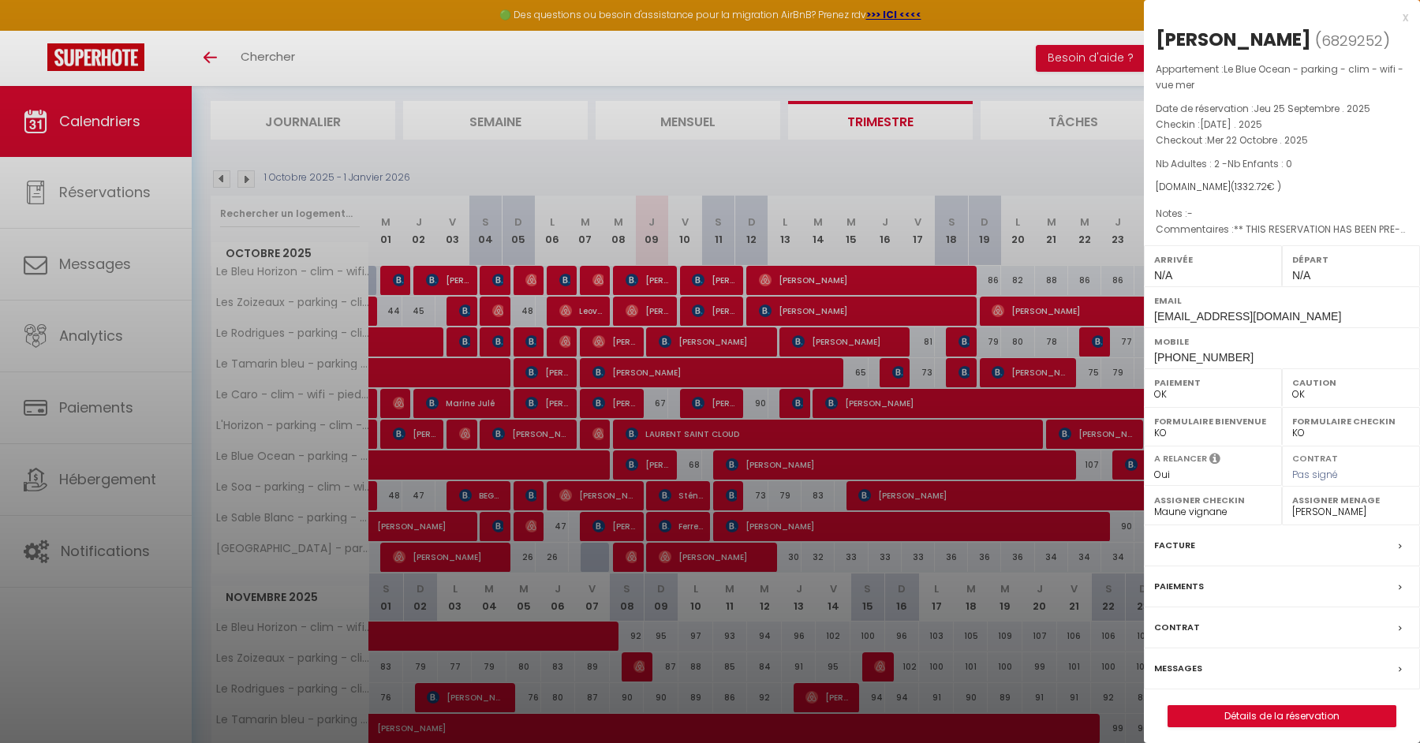
click at [859, 461] on div at bounding box center [710, 371] width 1420 height 743
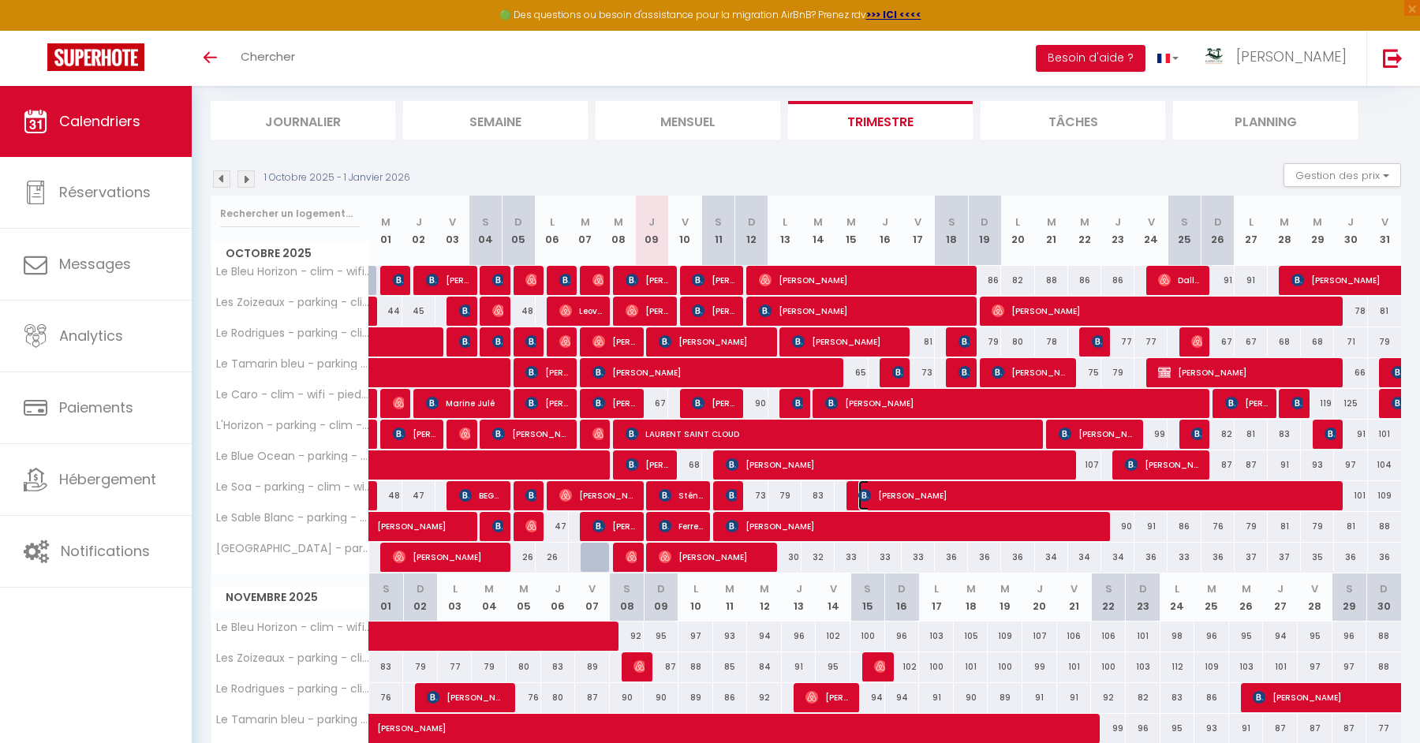
click at [884, 491] on span "[PERSON_NAME]" at bounding box center [1095, 495] width 475 height 30
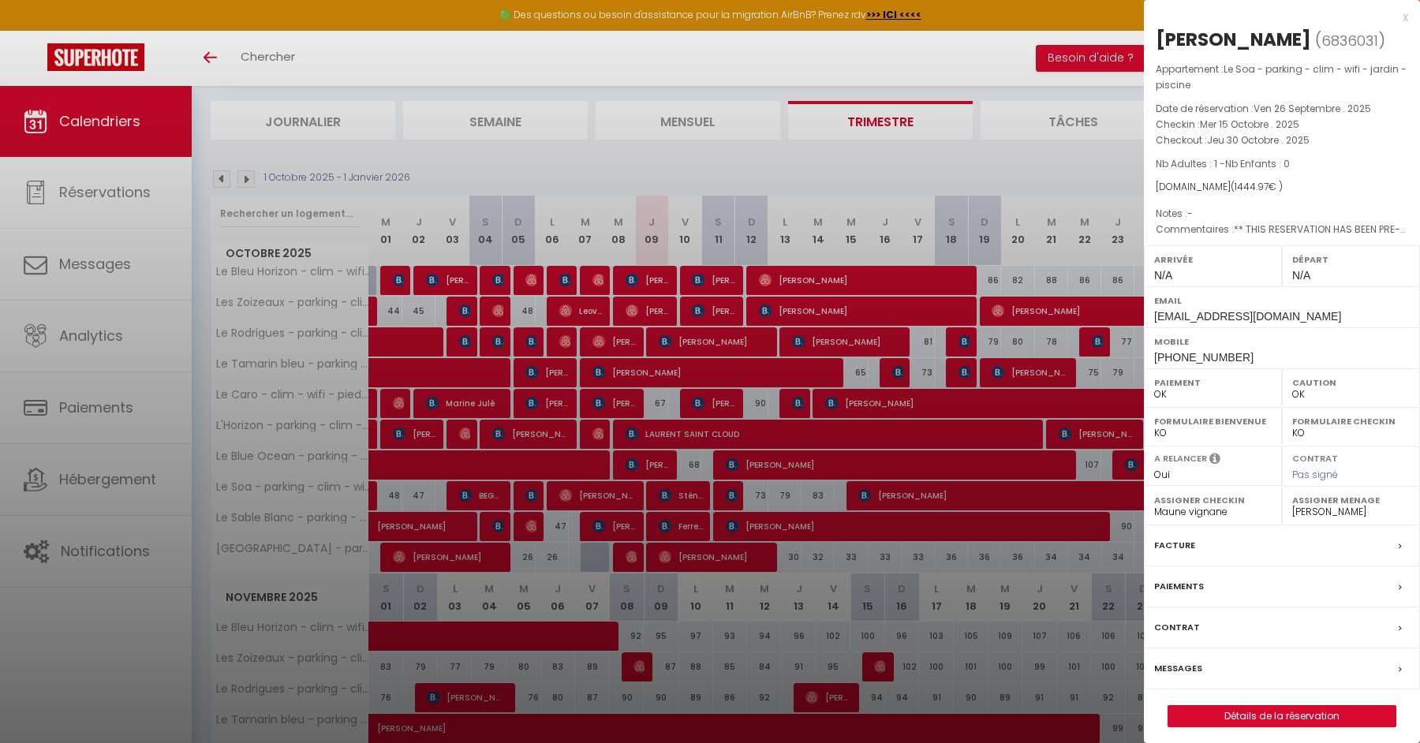
click at [884, 491] on div at bounding box center [710, 371] width 1420 height 743
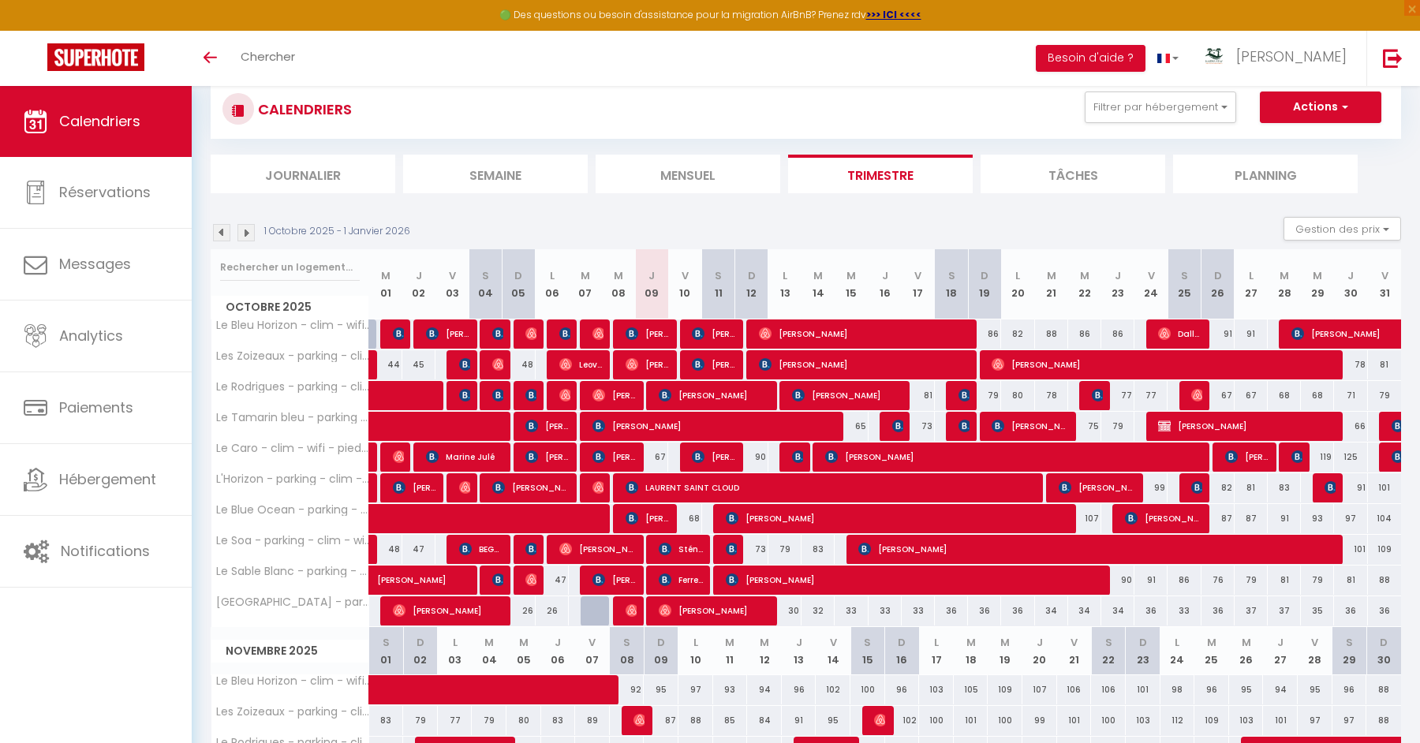
scroll to position [41, 0]
